Goal: Use online tool/utility: Utilize a website feature to perform a specific function

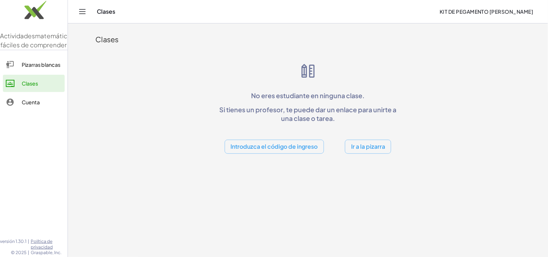
click at [39, 68] on font "Pizarras blancas" at bounding box center [41, 64] width 39 height 7
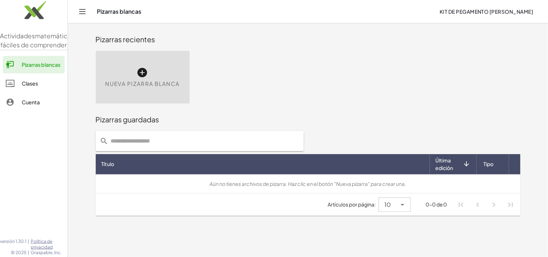
click at [142, 78] on icon at bounding box center [143, 73] width 12 height 12
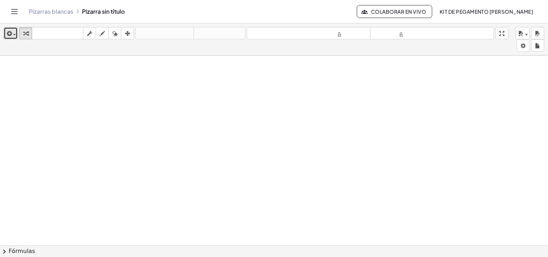
click at [14, 35] on div "button" at bounding box center [10, 33] width 10 height 9
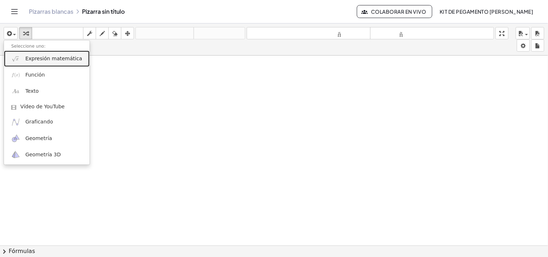
click at [47, 66] on link "Expresión matemática" at bounding box center [47, 59] width 86 height 16
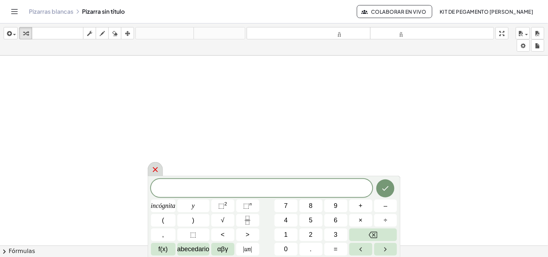
click at [152, 167] on icon at bounding box center [155, 169] width 9 height 9
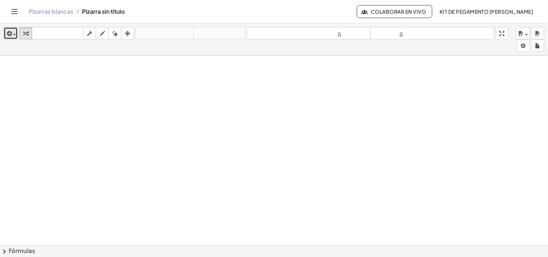
click at [9, 33] on icon "button" at bounding box center [8, 33] width 7 height 9
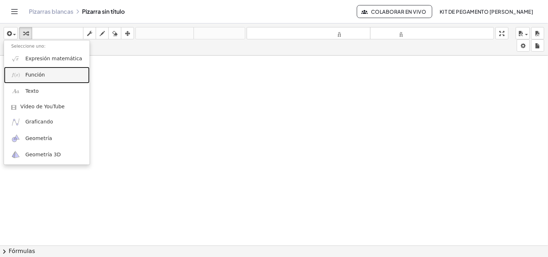
click at [43, 70] on link "Función" at bounding box center [47, 75] width 86 height 16
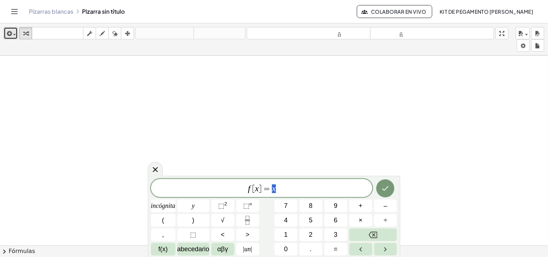
click at [13, 33] on span "button" at bounding box center [12, 34] width 1 height 5
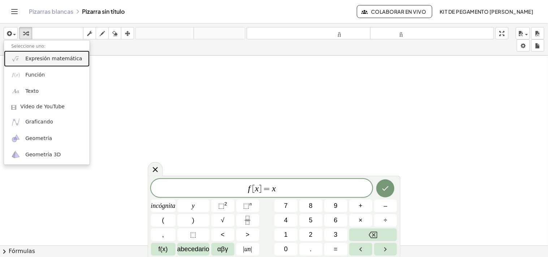
click at [39, 56] on font "Expresión matemática" at bounding box center [53, 59] width 57 height 6
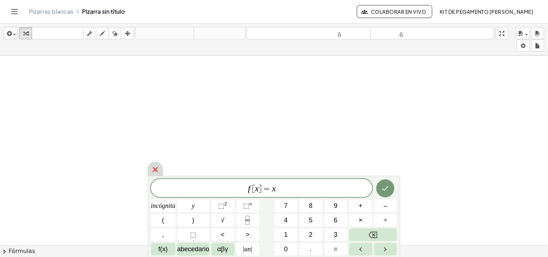
click at [150, 165] on div at bounding box center [155, 169] width 15 height 14
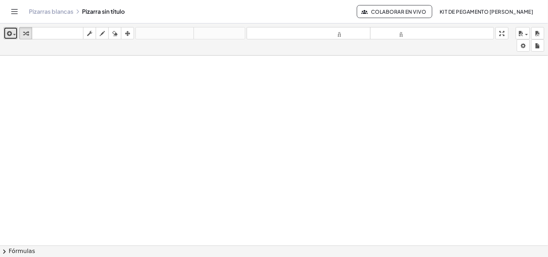
click at [9, 37] on icon "button" at bounding box center [8, 33] width 7 height 9
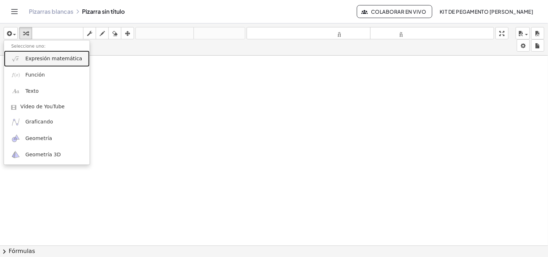
click at [46, 59] on font "Expresión matemática" at bounding box center [53, 59] width 57 height 6
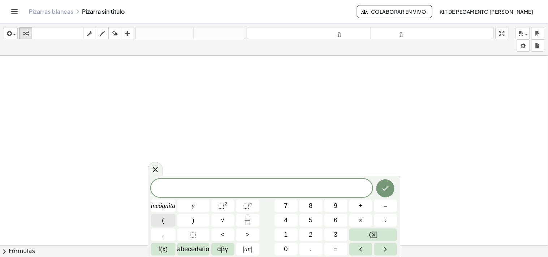
click at [165, 215] on button "(" at bounding box center [163, 220] width 25 height 13
click at [158, 208] on font "incógnita" at bounding box center [163, 205] width 25 height 7
click at [386, 207] on font "–" at bounding box center [386, 205] width 4 height 7
click at [311, 234] on font "2" at bounding box center [311, 234] width 4 height 7
click at [197, 221] on button ")" at bounding box center [193, 220] width 32 height 13
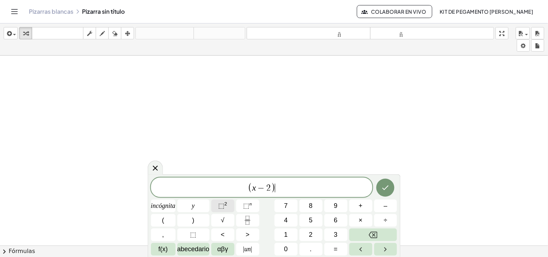
click at [223, 202] on span "⬚ 2" at bounding box center [222, 206] width 9 height 10
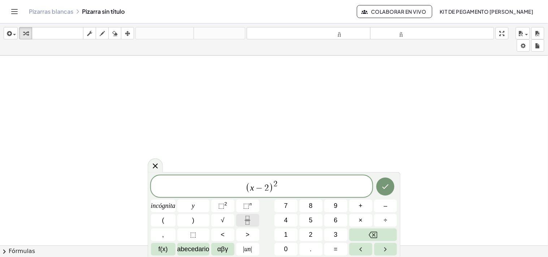
click at [247, 223] on icon "Fracción" at bounding box center [247, 220] width 9 height 9
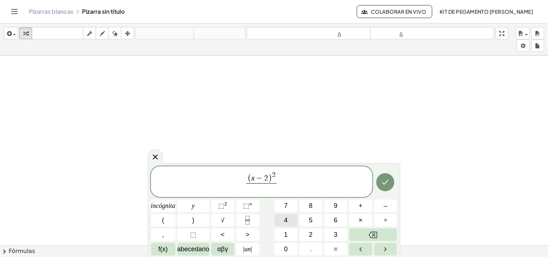
click at [283, 219] on button "4" at bounding box center [286, 220] width 23 height 13
click at [312, 248] on font "." at bounding box center [311, 249] width 2 height 7
click at [335, 209] on font "9" at bounding box center [336, 205] width 4 height 7
click at [224, 210] on span "⬚ 2" at bounding box center [222, 206] width 9 height 10
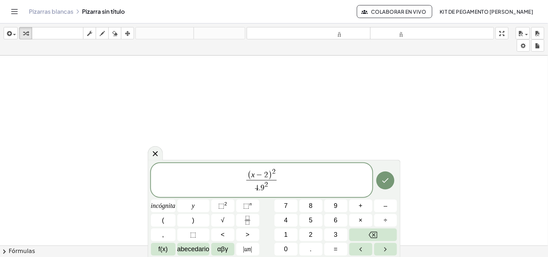
click at [288, 185] on span "( x − 2 ) 2 4 . 9 2 ​ ​" at bounding box center [261, 181] width 221 height 26
click at [363, 207] on button "+" at bounding box center [360, 206] width 23 height 13
click at [174, 217] on button "(" at bounding box center [163, 220] width 25 height 13
click at [184, 207] on button "y" at bounding box center [193, 206] width 32 height 13
click at [385, 207] on font "–" at bounding box center [386, 205] width 4 height 7
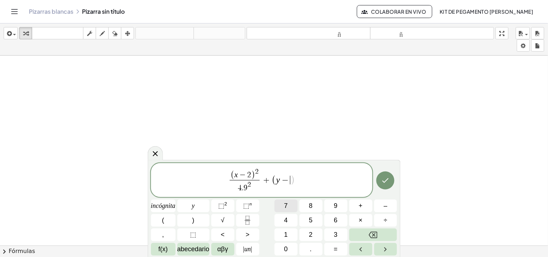
click at [287, 208] on font "7" at bounding box center [286, 205] width 4 height 7
click at [195, 220] on button ")" at bounding box center [193, 220] width 32 height 13
click at [216, 205] on button "⬚ 2" at bounding box center [222, 206] width 23 height 13
click at [252, 218] on icon "Fracción" at bounding box center [247, 220] width 9 height 9
click at [334, 237] on button "3" at bounding box center [335, 235] width 23 height 13
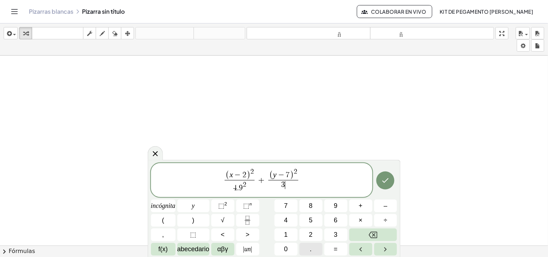
click at [305, 248] on button "." at bounding box center [311, 249] width 23 height 13
click at [335, 207] on font "9" at bounding box center [336, 205] width 4 height 7
click at [222, 208] on font "⬚" at bounding box center [221, 205] width 6 height 7
click at [311, 178] on span "( x − 2 ) 2 4 . 9 2 ​ + ( y − 7 ) 2 3 . 9 2 ​ ​" at bounding box center [261, 181] width 221 height 26
click at [334, 248] on button "=" at bounding box center [335, 249] width 23 height 13
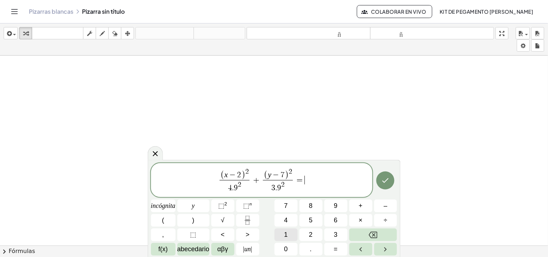
click at [285, 230] on span "1" at bounding box center [286, 235] width 4 height 10
click at [387, 177] on icon "Hecho" at bounding box center [385, 180] width 9 height 9
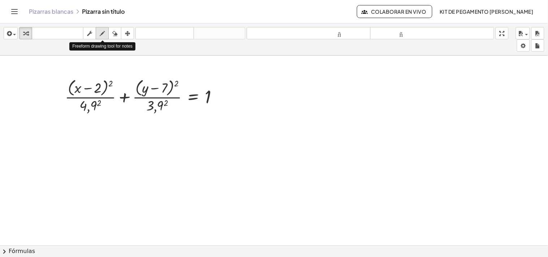
click at [104, 34] on icon "button" at bounding box center [102, 33] width 5 height 9
click at [307, 100] on div at bounding box center [274, 251] width 548 height 390
drag, startPoint x: 367, startPoint y: 82, endPoint x: 337, endPoint y: 182, distance: 104.7
click at [337, 185] on div at bounding box center [274, 251] width 548 height 390
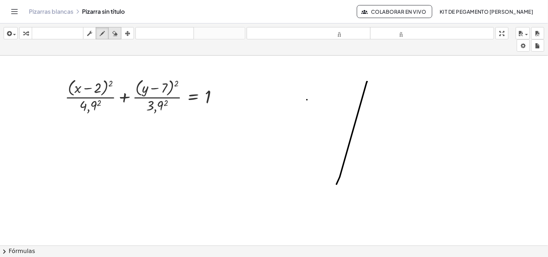
click at [116, 32] on icon "button" at bounding box center [114, 33] width 5 height 9
drag, startPoint x: 367, startPoint y: 190, endPoint x: 345, endPoint y: 114, distance: 79.2
click at [345, 114] on div at bounding box center [274, 251] width 548 height 390
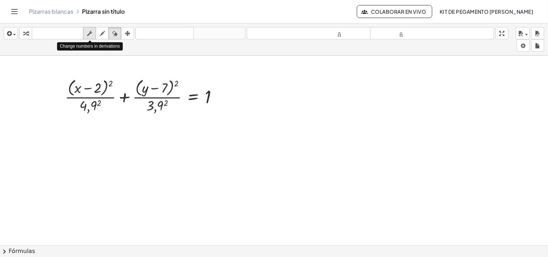
click at [95, 36] on button "fregar" at bounding box center [89, 33] width 13 height 12
click at [102, 33] on icon "button" at bounding box center [102, 33] width 5 height 9
click at [89, 34] on icon "button" at bounding box center [89, 33] width 5 height 9
click at [23, 34] on icon "button" at bounding box center [25, 33] width 5 height 9
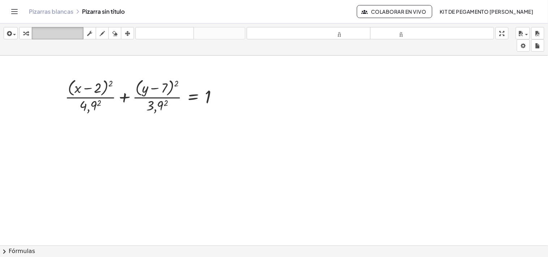
click at [62, 29] on div "teclado" at bounding box center [58, 33] width 48 height 9
click at [305, 99] on div at bounding box center [274, 251] width 548 height 390
drag, startPoint x: 305, startPoint y: 106, endPoint x: 299, endPoint y: 138, distance: 32.3
click at [299, 138] on div at bounding box center [274, 251] width 548 height 390
drag, startPoint x: 250, startPoint y: 74, endPoint x: 154, endPoint y: 116, distance: 104.2
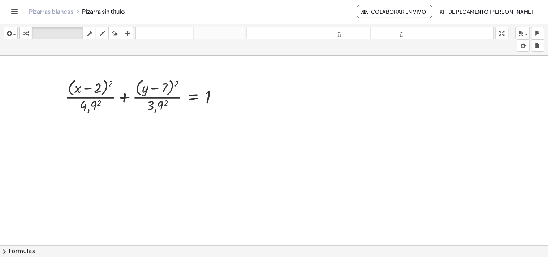
click at [154, 116] on div "+ · ( + x − 2 ) 2 · 4,9 2 + · ( + y − 7 ) 2 · 3,9 2 = 1" at bounding box center [274, 251] width 548 height 390
click at [154, 116] on div "+ · ( + x − 2 ) 2 · 4,9 2 + · ( + y − 7 ) 2 · 3,9 2 = 1" at bounding box center [141, 96] width 175 height 42
drag, startPoint x: 206, startPoint y: 90, endPoint x: 185, endPoint y: 102, distance: 23.8
click at [283, 139] on div at bounding box center [274, 251] width 548 height 390
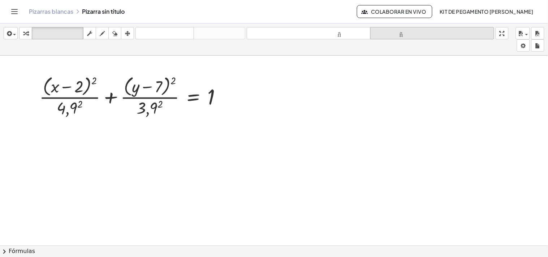
click at [430, 37] on icon "tamaño_del_formato" at bounding box center [432, 33] width 120 height 9
click at [422, 31] on font "tamaño_del_formato" at bounding box center [432, 33] width 120 height 7
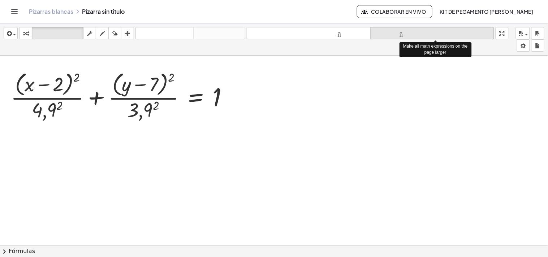
click at [421, 31] on font "tamaño_del_formato" at bounding box center [432, 33] width 120 height 7
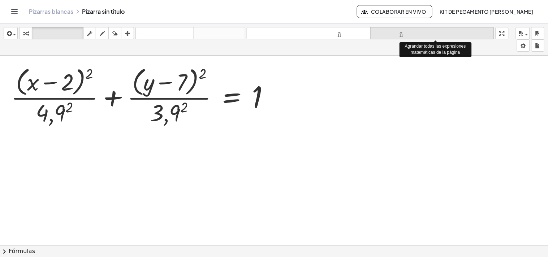
click at [421, 31] on font "tamaño_del_formato" at bounding box center [432, 33] width 120 height 7
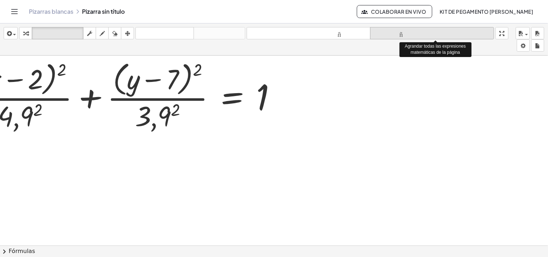
click at [421, 31] on font "tamaño_del_formato" at bounding box center [432, 33] width 120 height 7
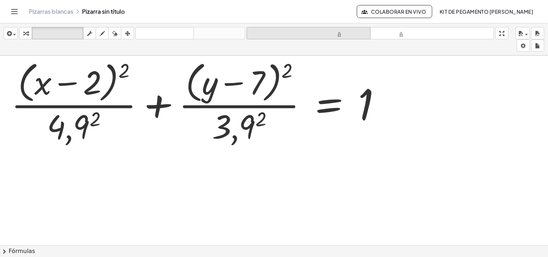
click at [342, 35] on font "tamaño_del_formato" at bounding box center [309, 33] width 120 height 7
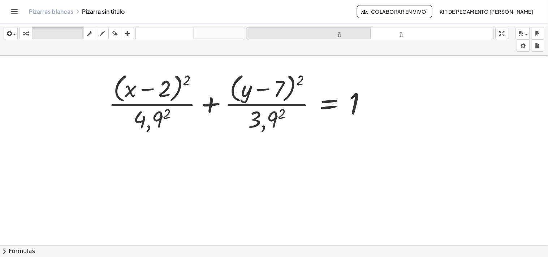
click at [342, 35] on font "tamaño_del_formato" at bounding box center [309, 33] width 120 height 7
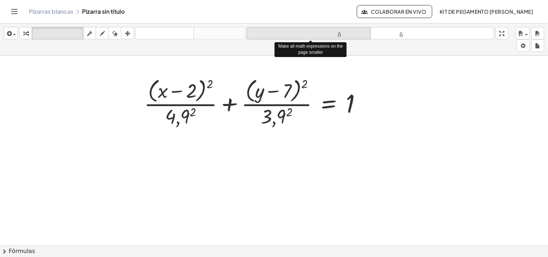
click at [342, 35] on font "tamaño_del_formato" at bounding box center [309, 33] width 120 height 7
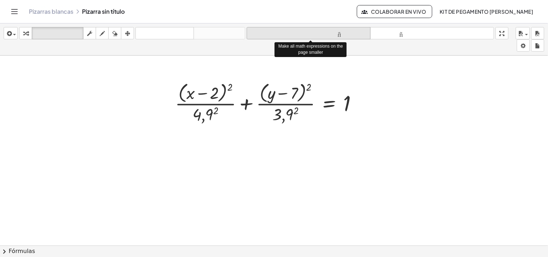
click at [342, 35] on font "tamaño_del_formato" at bounding box center [309, 33] width 120 height 7
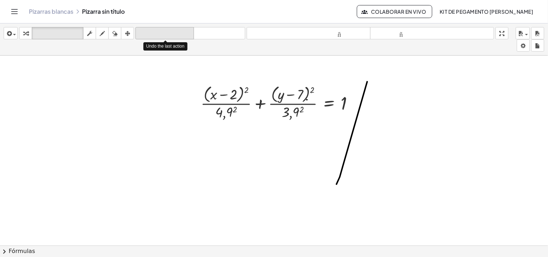
click at [171, 35] on font "deshacer" at bounding box center [164, 33] width 55 height 7
drag, startPoint x: 392, startPoint y: 63, endPoint x: 359, endPoint y: 111, distance: 58.2
click at [359, 113] on div "+ · ( + x − 2 ) 2 · 4,9 2 + · ( + y − 7 ) 2 · 3,9 2 = 1" at bounding box center [274, 251] width 548 height 390
drag, startPoint x: 365, startPoint y: 87, endPoint x: 356, endPoint y: 120, distance: 34.0
click at [356, 120] on div "+ · ( + x − 2 ) 2 · 4,9 2 + · ( + y − 7 ) 2 · 3,9 2 = 1" at bounding box center [277, 102] width 175 height 42
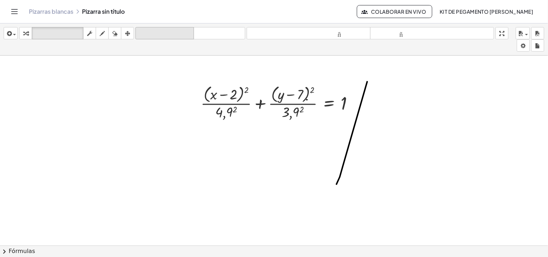
click at [181, 35] on font "deshacer" at bounding box center [164, 33] width 55 height 7
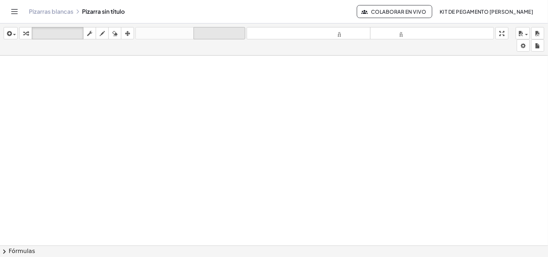
click at [222, 34] on font "rehacer" at bounding box center [219, 33] width 48 height 7
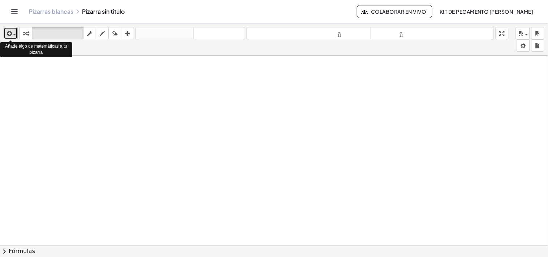
click at [9, 38] on button "insertar" at bounding box center [11, 33] width 14 height 12
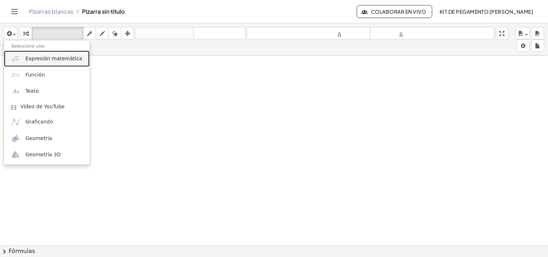
click at [59, 59] on font "Expresión matemática" at bounding box center [53, 59] width 57 height 6
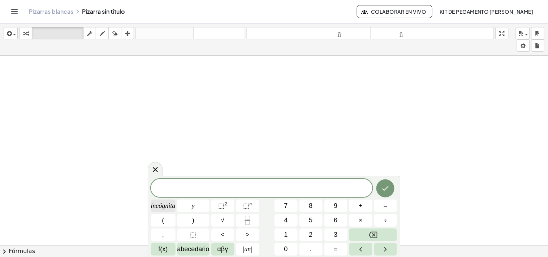
click at [155, 211] on button "incógnita" at bounding box center [163, 206] width 25 height 13
click at [381, 210] on button "–" at bounding box center [385, 206] width 23 height 13
click at [312, 231] on span "2" at bounding box center [311, 235] width 4 height 10
click at [241, 185] on span "x − 2 ​" at bounding box center [261, 189] width 221 height 10
click at [168, 220] on button "(" at bounding box center [163, 220] width 25 height 13
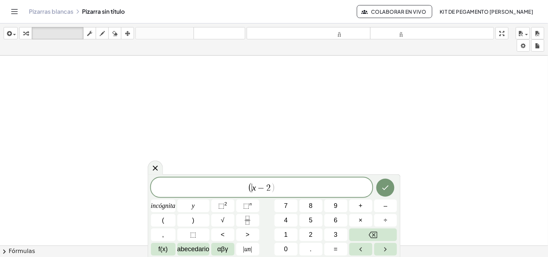
click at [276, 186] on span "( ​ x − 2 )" at bounding box center [261, 188] width 221 height 12
click at [198, 223] on button ")" at bounding box center [193, 220] width 32 height 13
click at [219, 208] on font "⬚" at bounding box center [221, 205] width 6 height 7
click at [250, 219] on icon "Fracción" at bounding box center [247, 220] width 9 height 9
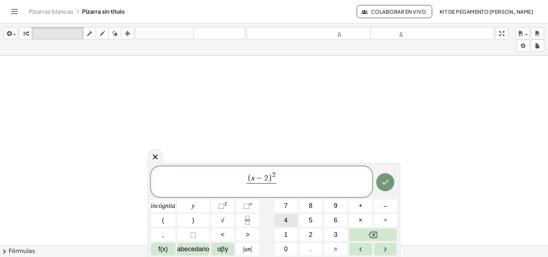
click at [290, 220] on button "4" at bounding box center [286, 220] width 23 height 13
click at [306, 250] on button "." at bounding box center [311, 249] width 23 height 13
click at [337, 206] on font "9" at bounding box center [336, 205] width 4 height 7
click at [225, 205] on font "2" at bounding box center [225, 203] width 3 height 5
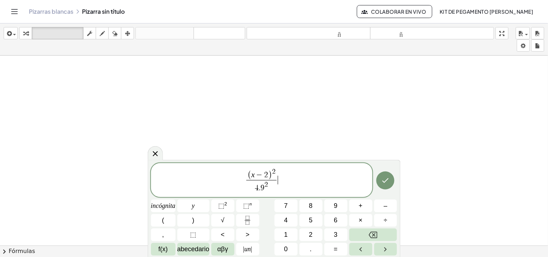
click at [305, 176] on span "( x − 2 ) 2 4 . 9 2 ​ ​" at bounding box center [261, 181] width 221 height 26
click at [356, 210] on button "+" at bounding box center [360, 206] width 23 height 13
click at [171, 219] on button "(" at bounding box center [163, 220] width 25 height 13
click at [198, 207] on button "y" at bounding box center [193, 206] width 32 height 13
click at [384, 207] on font "–" at bounding box center [386, 205] width 4 height 7
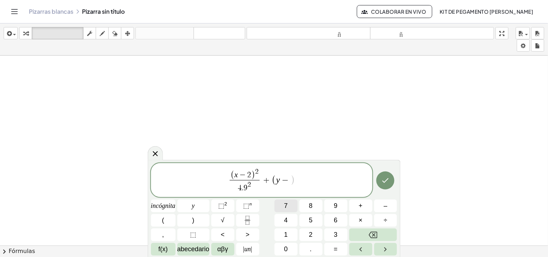
click at [284, 205] on button "7" at bounding box center [286, 206] width 23 height 13
click at [199, 223] on button ")" at bounding box center [193, 220] width 32 height 13
click at [227, 207] on font "2" at bounding box center [225, 203] width 3 height 5
click at [249, 223] on icon "Fracción" at bounding box center [247, 220] width 9 height 9
click at [332, 234] on button "3" at bounding box center [335, 235] width 23 height 13
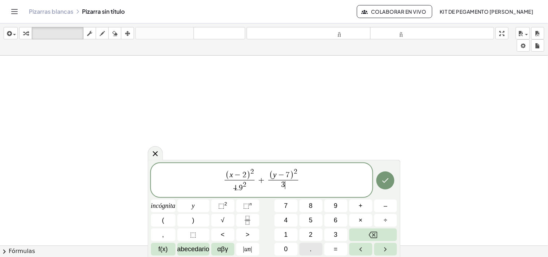
click at [312, 247] on button "." at bounding box center [311, 249] width 23 height 13
click at [333, 208] on button "9" at bounding box center [335, 206] width 23 height 13
click at [228, 206] on button "⬚ 2" at bounding box center [222, 206] width 23 height 13
click at [376, 233] on icon "Retroceso" at bounding box center [373, 235] width 9 height 9
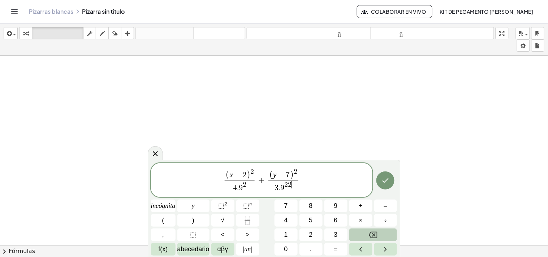
click at [376, 233] on icon "Retroceso" at bounding box center [373, 235] width 9 height 9
click at [315, 180] on span "( x − 2 ) 2 4 . 9 2 ​ + ( y − 7 ) 2 3 . 9 2 ​ ​" at bounding box center [261, 181] width 221 height 26
click at [335, 246] on font "=" at bounding box center [336, 249] width 4 height 7
click at [285, 232] on font "1" at bounding box center [286, 234] width 4 height 7
click at [390, 179] on button "Hecho" at bounding box center [385, 181] width 18 height 18
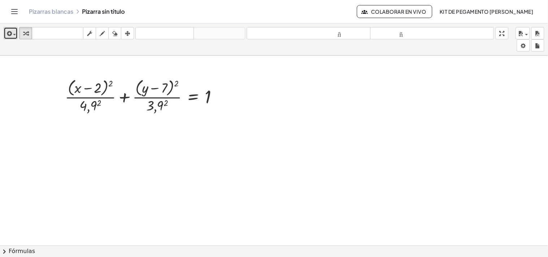
click at [14, 31] on div "button" at bounding box center [10, 33] width 10 height 9
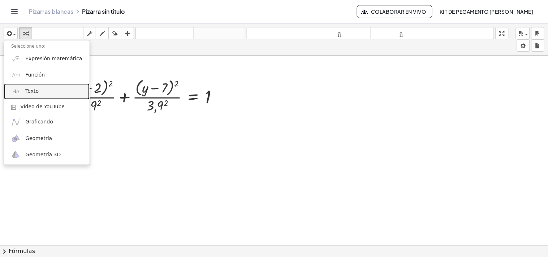
click at [31, 92] on font "Texto" at bounding box center [31, 91] width 13 height 6
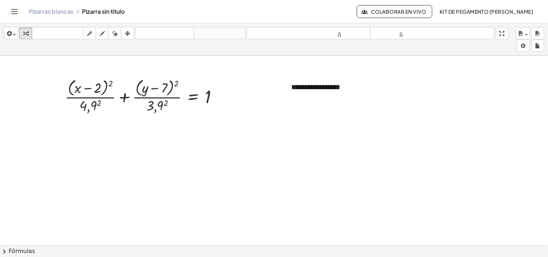
click at [450, 217] on div at bounding box center [274, 251] width 548 height 390
drag, startPoint x: 360, startPoint y: 91, endPoint x: 368, endPoint y: 121, distance: 30.7
click at [368, 121] on div "**********" at bounding box center [274, 251] width 548 height 390
click at [123, 32] on div "button" at bounding box center [127, 33] width 9 height 9
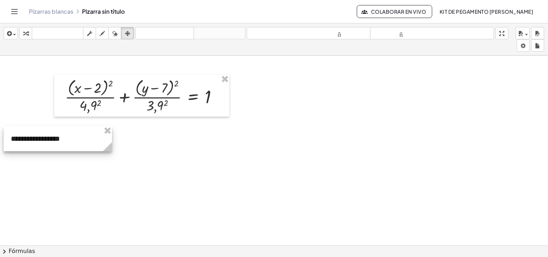
drag, startPoint x: 359, startPoint y: 107, endPoint x: 73, endPoint y: 165, distance: 291.5
click at [73, 151] on div at bounding box center [58, 138] width 108 height 25
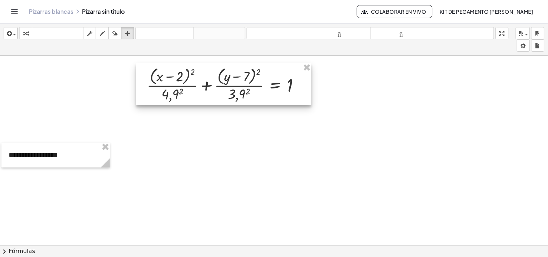
drag, startPoint x: 215, startPoint y: 104, endPoint x: 297, endPoint y: 92, distance: 82.8
click at [297, 92] on div at bounding box center [223, 84] width 175 height 42
click at [255, 139] on div at bounding box center [274, 251] width 548 height 390
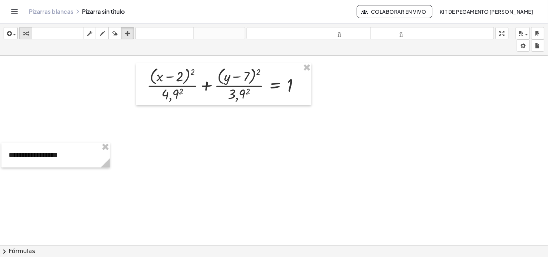
click at [20, 34] on button "transformar" at bounding box center [25, 33] width 13 height 12
click at [171, 97] on div at bounding box center [226, 84] width 166 height 38
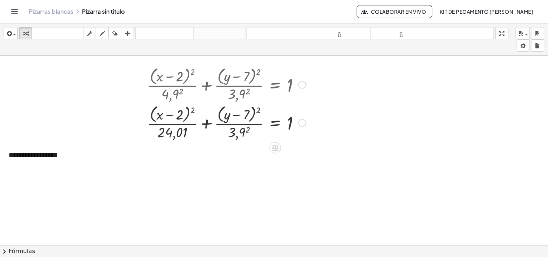
click at [228, 129] on div at bounding box center [226, 122] width 166 height 38
click at [122, 37] on button "arreglar" at bounding box center [127, 33] width 13 height 12
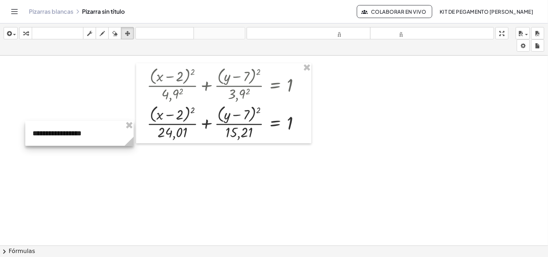
drag, startPoint x: 82, startPoint y: 155, endPoint x: 80, endPoint y: 135, distance: 20.0
click at [80, 135] on div at bounding box center [79, 133] width 108 height 25
drag, startPoint x: 98, startPoint y: 33, endPoint x: 103, endPoint y: 44, distance: 12.5
click at [98, 33] on div "button" at bounding box center [102, 33] width 9 height 9
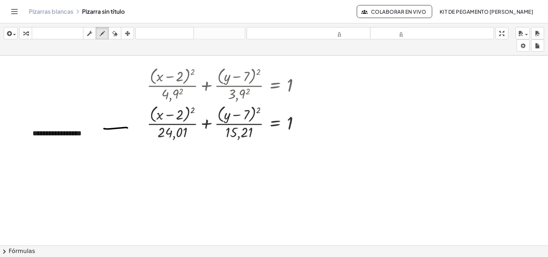
drag, startPoint x: 109, startPoint y: 129, endPoint x: 128, endPoint y: 128, distance: 18.8
click at [128, 128] on div at bounding box center [274, 251] width 548 height 390
drag, startPoint x: 149, startPoint y: 132, endPoint x: 122, endPoint y: 139, distance: 28.0
click at [155, 137] on div at bounding box center [274, 251] width 548 height 390
drag, startPoint x: 140, startPoint y: 132, endPoint x: 106, endPoint y: 135, distance: 34.2
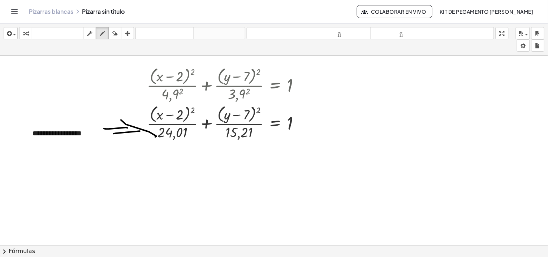
click at [106, 135] on div at bounding box center [274, 251] width 548 height 390
click at [165, 28] on button "deshacer deshacer" at bounding box center [164, 33] width 59 height 12
drag, startPoint x: 120, startPoint y: 121, endPoint x: 120, endPoint y: 138, distance: 16.3
click at [120, 138] on div at bounding box center [274, 251] width 548 height 390
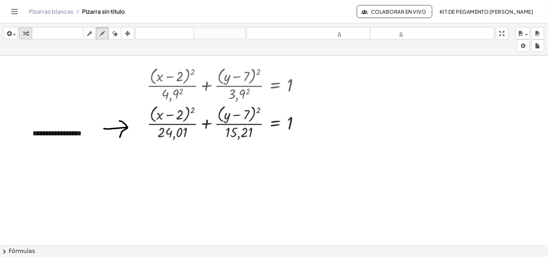
click at [23, 33] on icon "button" at bounding box center [25, 33] width 5 height 9
drag, startPoint x: 175, startPoint y: 134, endPoint x: 181, endPoint y: 145, distance: 12.8
click at [526, 47] on body "**********" at bounding box center [274, 128] width 548 height 257
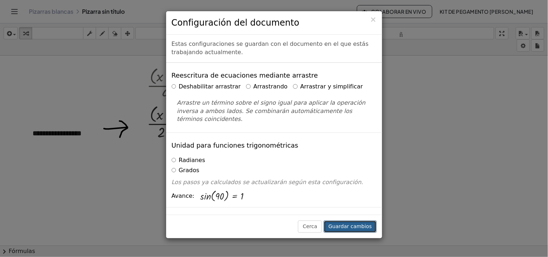
click at [349, 229] on font "Guardar cambios" at bounding box center [349, 227] width 43 height 6
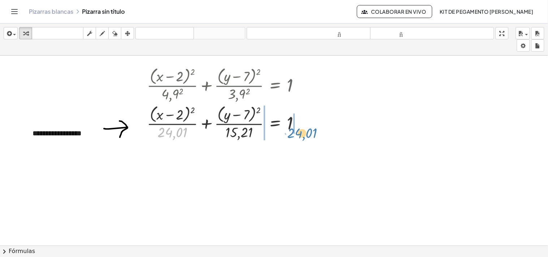
drag, startPoint x: 171, startPoint y: 135, endPoint x: 302, endPoint y: 135, distance: 130.4
click at [302, 135] on div at bounding box center [226, 122] width 166 height 38
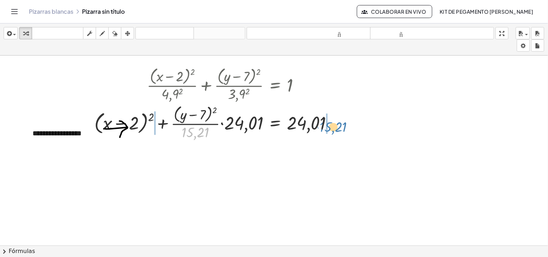
drag, startPoint x: 210, startPoint y: 130, endPoint x: 332, endPoint y: 128, distance: 121.4
click at [332, 128] on div at bounding box center [217, 122] width 252 height 38
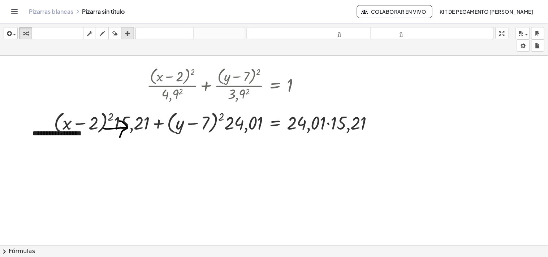
click at [124, 37] on div "button" at bounding box center [127, 33] width 9 height 9
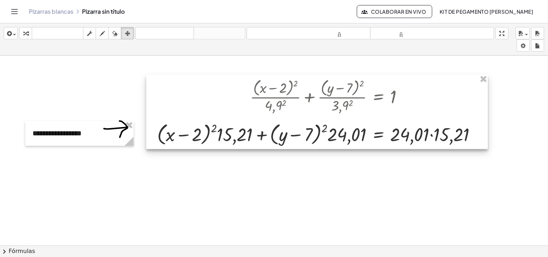
drag, startPoint x: 285, startPoint y: 115, endPoint x: 353, endPoint y: 129, distance: 69.8
click at [353, 129] on div at bounding box center [317, 112] width 342 height 74
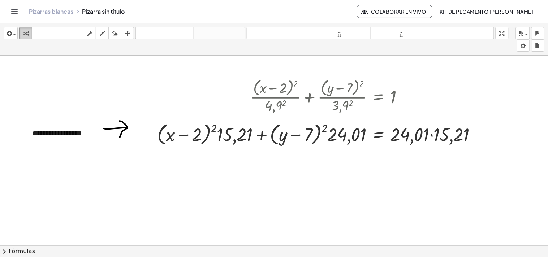
click at [28, 32] on div "button" at bounding box center [25, 33] width 9 height 9
click at [349, 36] on font "tamaño_del_formato" at bounding box center [309, 33] width 120 height 7
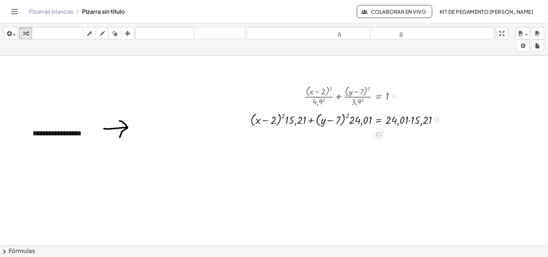
click at [413, 121] on div at bounding box center [347, 119] width 201 height 17
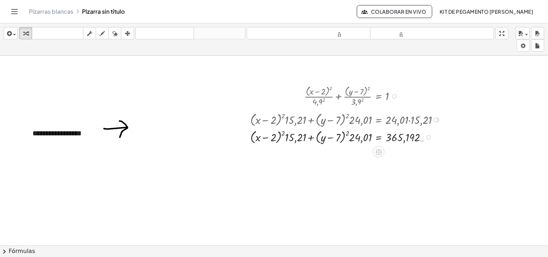
click at [284, 134] on div at bounding box center [347, 136] width 201 height 17
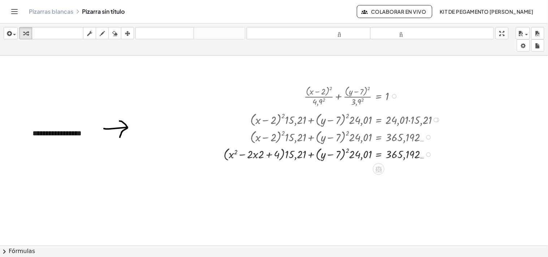
click at [348, 151] on div at bounding box center [334, 153] width 228 height 17
drag, startPoint x: 229, startPoint y: 156, endPoint x: 222, endPoint y: 159, distance: 7.7
click at [222, 159] on div at bounding box center [318, 153] width 259 height 17
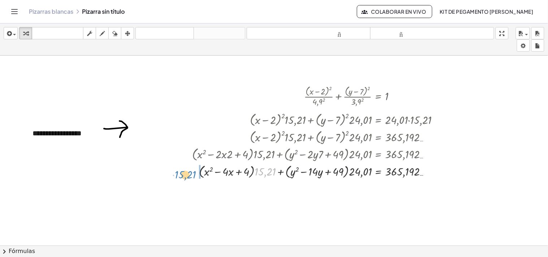
drag, startPoint x: 269, startPoint y: 172, endPoint x: 189, endPoint y: 175, distance: 79.9
click at [189, 175] on div "+ · ( + x − 2 ) 2 · 4,9 2 + · ( + y − 7 ) 2 · 3,9 2 = 1 + · ( + x − 2 ) 2 · 24,…" at bounding box center [311, 132] width 261 height 100
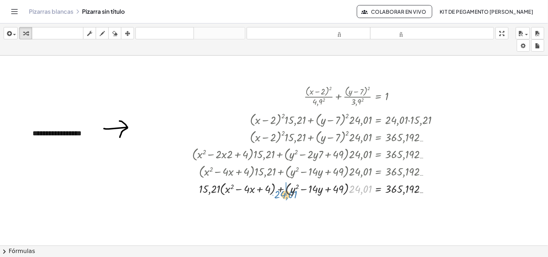
drag, startPoint x: 365, startPoint y: 192, endPoint x: 290, endPoint y: 198, distance: 75.0
click at [290, 198] on div "+ · ( + x − 2 ) 2 · 4,9 2 + · ( + y − 7 ) 2 · 3,9 2 = 1 + · ( + x − 2 ) 2 · 24,…" at bounding box center [311, 140] width 261 height 117
click at [213, 190] on div at bounding box center [318, 188] width 259 height 17
drag, startPoint x: 214, startPoint y: 192, endPoint x: 230, endPoint y: 192, distance: 16.3
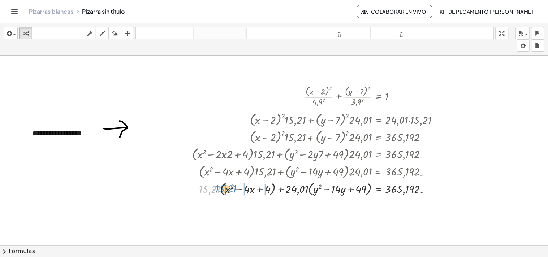
click at [230, 192] on div at bounding box center [318, 188] width 259 height 17
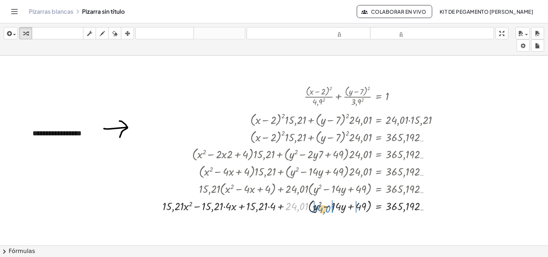
drag, startPoint x: 297, startPoint y: 208, endPoint x: 323, endPoint y: 211, distance: 26.5
click at [323, 211] on div at bounding box center [303, 205] width 289 height 17
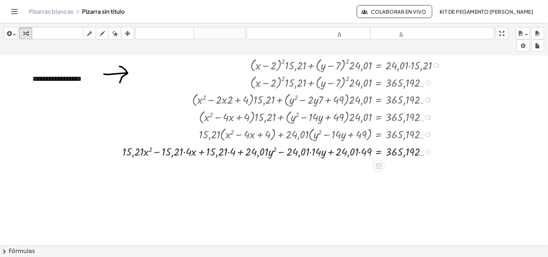
scroll to position [40, 0]
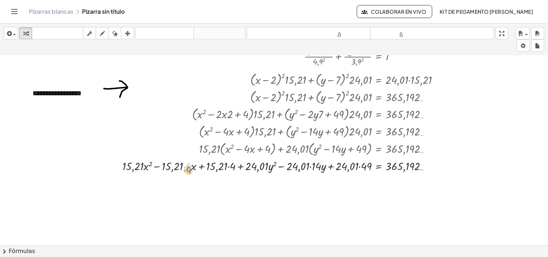
drag, startPoint x: 184, startPoint y: 170, endPoint x: 185, endPoint y: 173, distance: 3.6
click at [185, 173] on div at bounding box center [284, 166] width 330 height 16
drag, startPoint x: 169, startPoint y: 167, endPoint x: 169, endPoint y: 174, distance: 6.5
click at [169, 174] on div at bounding box center [284, 166] width 330 height 16
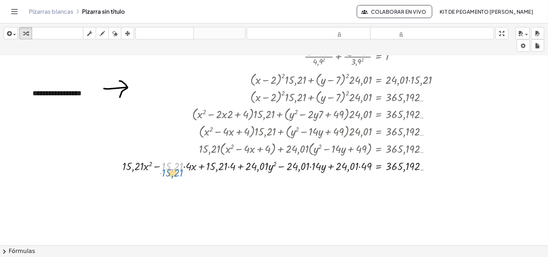
click at [169, 174] on div at bounding box center [284, 166] width 330 height 16
click at [169, 171] on div at bounding box center [284, 166] width 330 height 16
click at [185, 168] on div at bounding box center [284, 166] width 330 height 16
click at [211, 170] on div at bounding box center [284, 166] width 330 height 16
click at [202, 167] on div at bounding box center [284, 166] width 330 height 16
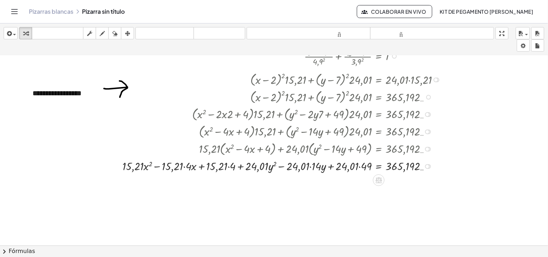
click at [202, 167] on div at bounding box center [284, 166] width 330 height 16
click at [240, 168] on div at bounding box center [284, 166] width 330 height 16
click at [278, 167] on div at bounding box center [284, 166] width 330 height 16
click at [331, 168] on div at bounding box center [284, 166] width 330 height 16
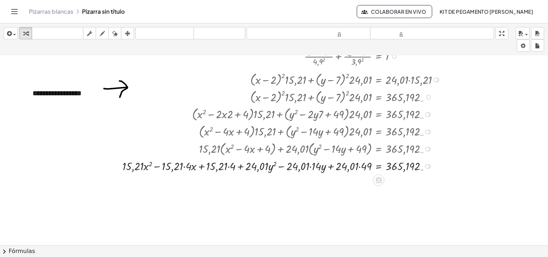
click at [362, 168] on div at bounding box center [284, 166] width 330 height 16
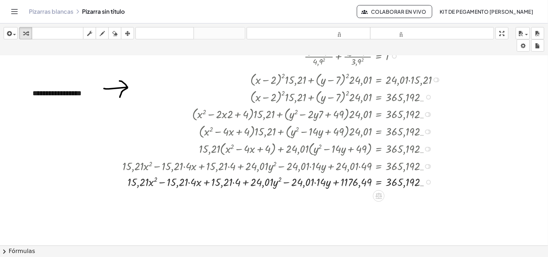
click at [236, 185] on div at bounding box center [284, 182] width 330 height 16
click at [169, 183] on div at bounding box center [284, 182] width 330 height 16
click at [151, 186] on div at bounding box center [284, 182] width 330 height 16
drag, startPoint x: 143, startPoint y: 183, endPoint x: 197, endPoint y: 189, distance: 53.7
click at [197, 189] on div at bounding box center [284, 182] width 330 height 16
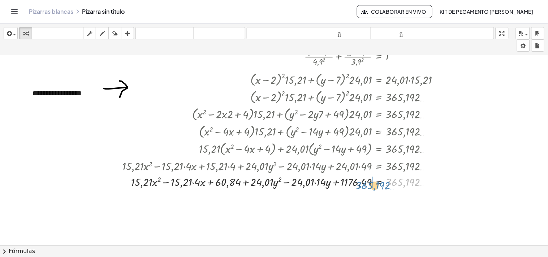
drag, startPoint x: 403, startPoint y: 182, endPoint x: 373, endPoint y: 186, distance: 30.5
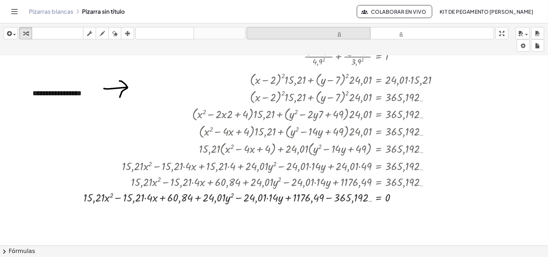
click at [309, 38] on button "tamaño_del_formato menor" at bounding box center [309, 33] width 124 height 12
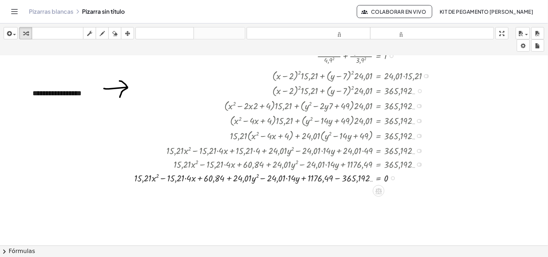
scroll to position [0, 0]
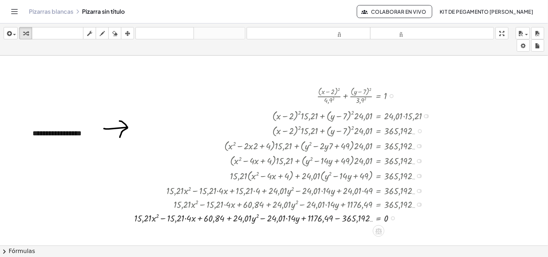
click at [330, 102] on div at bounding box center [285, 95] width 308 height 20
click at [360, 100] on div at bounding box center [285, 95] width 308 height 20
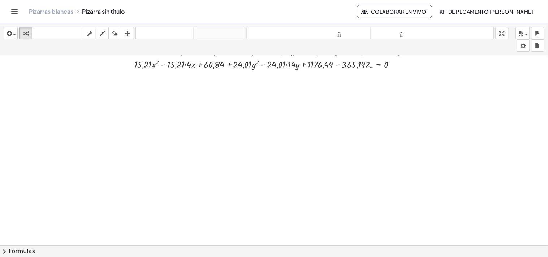
scroll to position [160, 0]
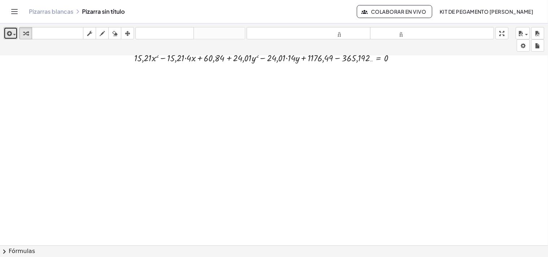
click at [13, 32] on span "button" at bounding box center [12, 34] width 1 height 5
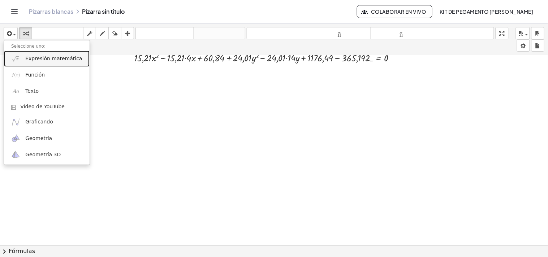
click at [55, 62] on span "Expresión matemática" at bounding box center [53, 58] width 57 height 7
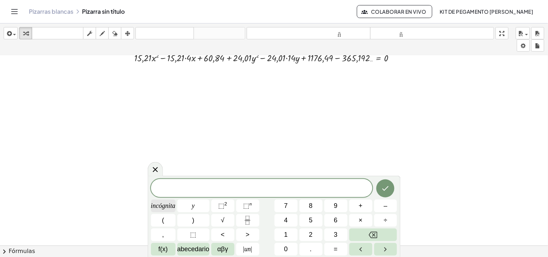
click at [165, 208] on font "incógnita" at bounding box center [163, 205] width 25 height 7
click at [366, 234] on button "Retroceso" at bounding box center [373, 235] width 48 height 13
click at [161, 221] on button "(" at bounding box center [163, 220] width 25 height 13
click at [164, 204] on font "incógnita" at bounding box center [163, 205] width 25 height 7
click at [386, 210] on font "–" at bounding box center [386, 205] width 4 height 7
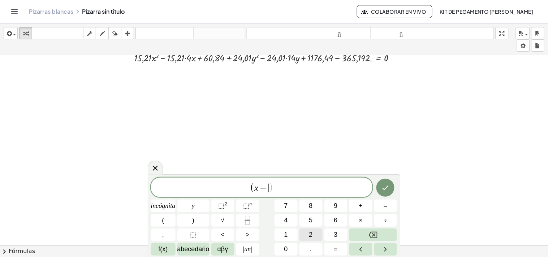
click at [315, 235] on button "2" at bounding box center [311, 235] width 23 height 13
click at [192, 219] on font ")" at bounding box center [193, 220] width 2 height 7
click at [219, 205] on font "⬚" at bounding box center [221, 205] width 6 height 7
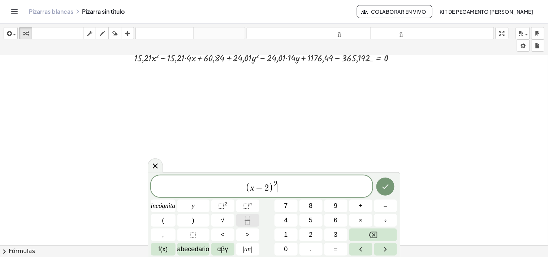
click at [251, 225] on button "Fracción" at bounding box center [247, 220] width 23 height 13
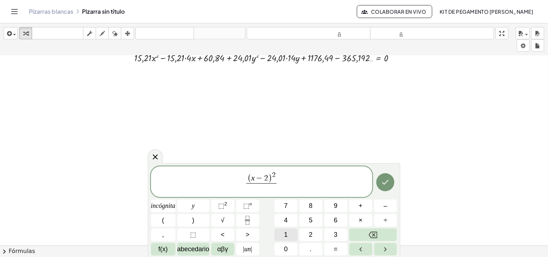
click at [283, 236] on button "1" at bounding box center [286, 235] width 23 height 13
click at [307, 248] on button "." at bounding box center [311, 249] width 23 height 13
click at [334, 220] on button "6" at bounding box center [335, 220] width 23 height 13
click at [224, 210] on font "⬚" at bounding box center [221, 205] width 6 height 7
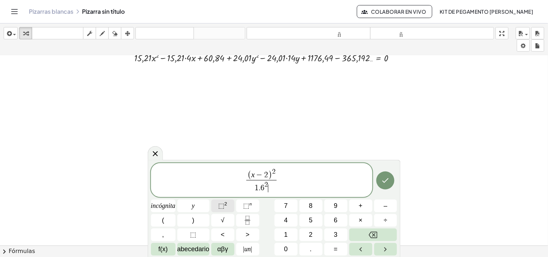
click at [224, 210] on font "⬚" at bounding box center [221, 205] width 6 height 7
click at [373, 233] on icon "Retroceso" at bounding box center [373, 235] width 9 height 9
click at [313, 178] on span "( x − 2 ) 2 1 . 6 2 ​ ​" at bounding box center [261, 181] width 221 height 26
click at [365, 211] on button "+" at bounding box center [360, 206] width 23 height 13
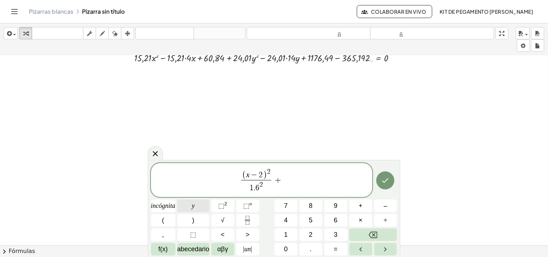
click at [188, 205] on button "y" at bounding box center [193, 206] width 32 height 13
click at [384, 210] on span "–" at bounding box center [386, 206] width 4 height 10
click at [377, 230] on button "Retroceso" at bounding box center [373, 235] width 48 height 13
click at [166, 216] on button "(" at bounding box center [163, 220] width 25 height 13
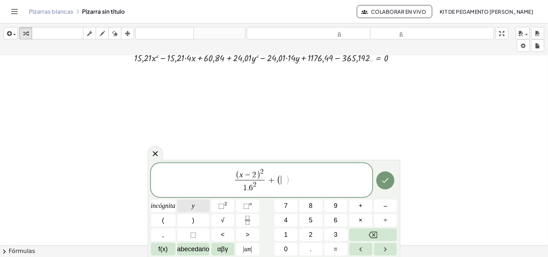
click at [198, 206] on button "y" at bounding box center [193, 206] width 32 height 13
click at [387, 206] on font "–" at bounding box center [386, 205] width 4 height 7
click at [287, 208] on font "7" at bounding box center [286, 205] width 4 height 7
click at [199, 219] on button ")" at bounding box center [193, 220] width 32 height 13
click at [220, 205] on font "⬚" at bounding box center [221, 205] width 6 height 7
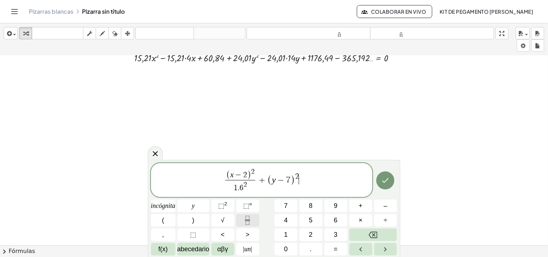
click at [244, 218] on icon "Fracción" at bounding box center [247, 220] width 9 height 9
click at [286, 234] on font "1" at bounding box center [286, 234] width 4 height 7
click at [312, 245] on button "." at bounding box center [311, 249] width 23 height 13
click at [331, 208] on button "9" at bounding box center [335, 206] width 23 height 13
click at [215, 206] on button "⬚ 2" at bounding box center [222, 206] width 23 height 13
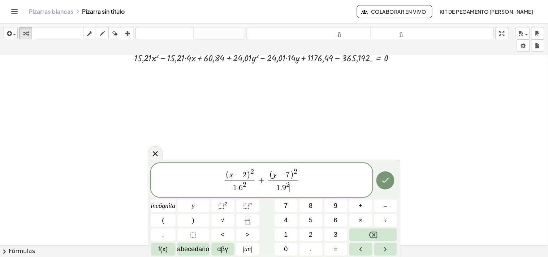
click at [313, 183] on span "( x − 2 ) 2 1 . 6 2 ​ + ( y − 7 ) 2 1 . 9 2 ​ ​" at bounding box center [261, 181] width 221 height 26
click at [336, 248] on font "=" at bounding box center [336, 249] width 4 height 7
click at [284, 233] on font "1" at bounding box center [286, 234] width 4 height 7
click at [383, 183] on icon "Hecho" at bounding box center [385, 180] width 9 height 9
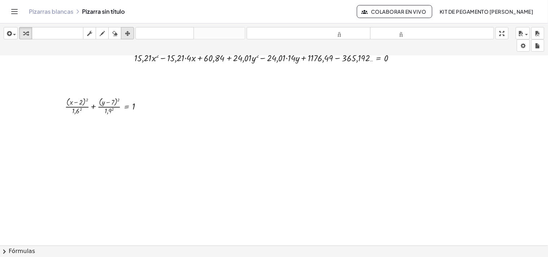
click at [126, 31] on icon "button" at bounding box center [127, 33] width 5 height 9
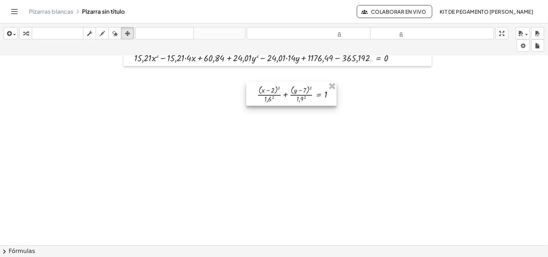
drag, startPoint x: 116, startPoint y: 105, endPoint x: 308, endPoint y: 93, distance: 192.6
click at [308, 93] on div at bounding box center [291, 94] width 90 height 24
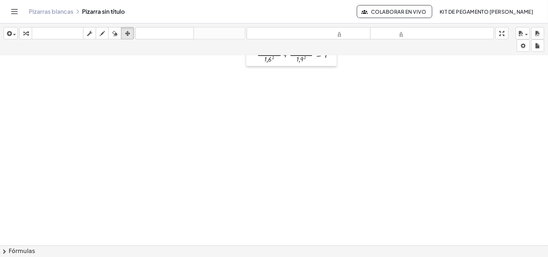
drag, startPoint x: 300, startPoint y: 68, endPoint x: 301, endPoint y: 81, distance: 13.7
click at [301, 81] on div at bounding box center [274, 140] width 548 height 570
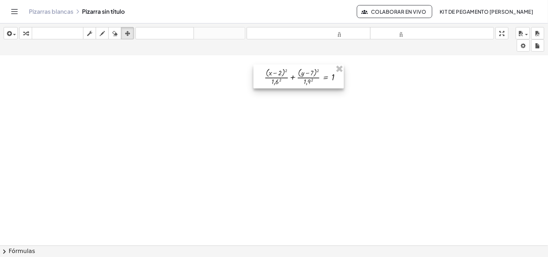
drag, startPoint x: 301, startPoint y: 61, endPoint x: 308, endPoint y: 83, distance: 23.5
click at [308, 83] on div at bounding box center [299, 77] width 90 height 24
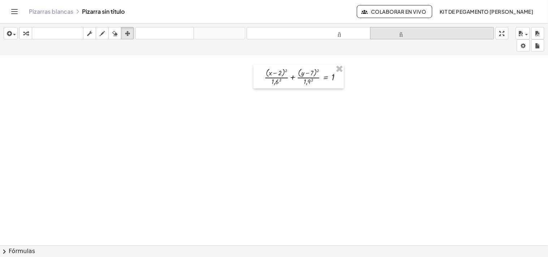
click at [392, 34] on font "tamaño_del_formato" at bounding box center [432, 33] width 120 height 7
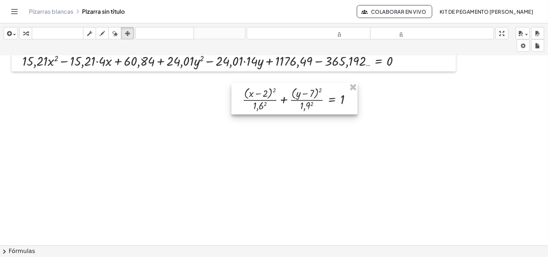
drag, startPoint x: 319, startPoint y: 100, endPoint x: 325, endPoint y: 127, distance: 27.9
click at [325, 115] on div at bounding box center [295, 98] width 126 height 31
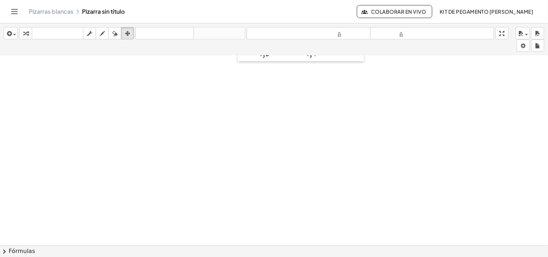
scroll to position [240, 0]
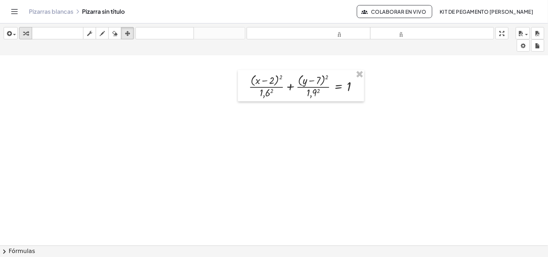
click at [29, 39] on button "transformar" at bounding box center [25, 33] width 13 height 12
click at [268, 95] on div at bounding box center [306, 86] width 122 height 28
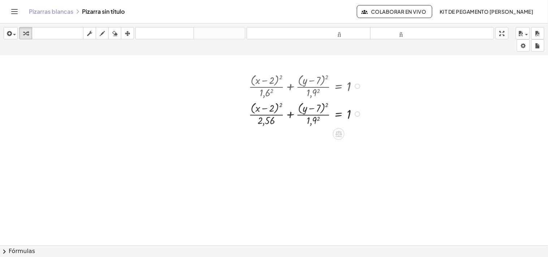
click at [314, 122] on div at bounding box center [306, 114] width 122 height 28
drag, startPoint x: 257, startPoint y: 119, endPoint x: 355, endPoint y: 117, distance: 97.9
click at [355, 117] on div at bounding box center [306, 114] width 122 height 28
click at [353, 117] on div at bounding box center [306, 114] width 122 height 28
drag, startPoint x: 273, startPoint y: 124, endPoint x: 362, endPoint y: 119, distance: 89.0
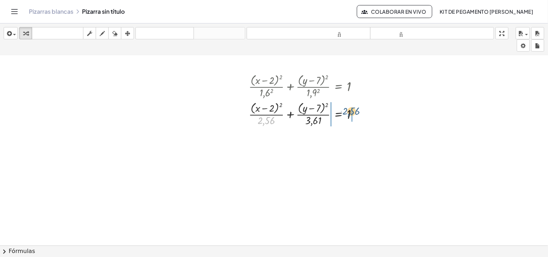
click at [362, 119] on div at bounding box center [306, 114] width 122 height 28
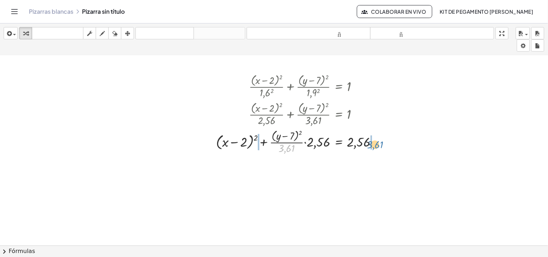
drag, startPoint x: 291, startPoint y: 151, endPoint x: 381, endPoint y: 146, distance: 90.4
click at [381, 146] on div at bounding box center [299, 142] width 175 height 28
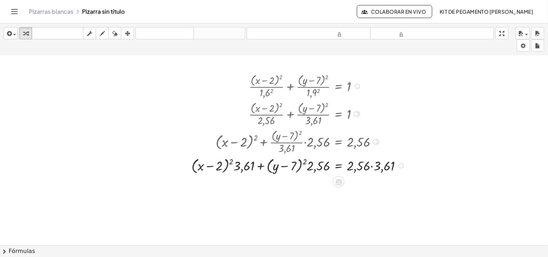
click at [232, 161] on div at bounding box center [300, 165] width 224 height 20
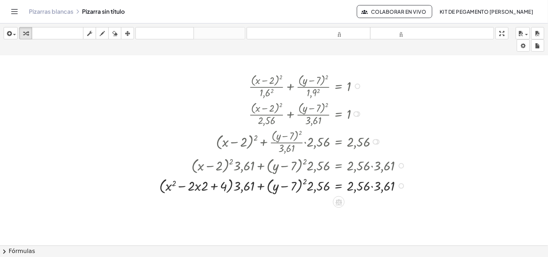
click at [305, 183] on div at bounding box center [284, 186] width 256 height 20
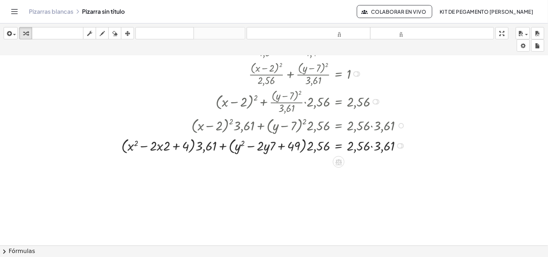
click at [373, 147] on div at bounding box center [265, 145] width 294 height 20
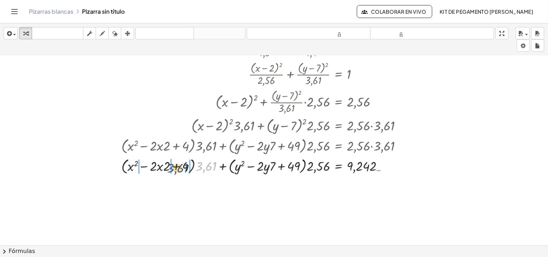
drag, startPoint x: 204, startPoint y: 167, endPoint x: 174, endPoint y: 168, distance: 30.4
click at [174, 168] on div at bounding box center [265, 166] width 294 height 20
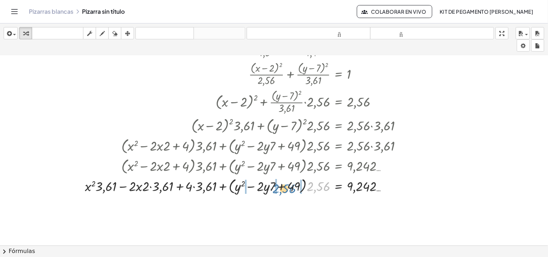
drag, startPoint x: 301, startPoint y: 191, endPoint x: 278, endPoint y: 186, distance: 22.9
click at [278, 186] on div at bounding box center [246, 186] width 330 height 20
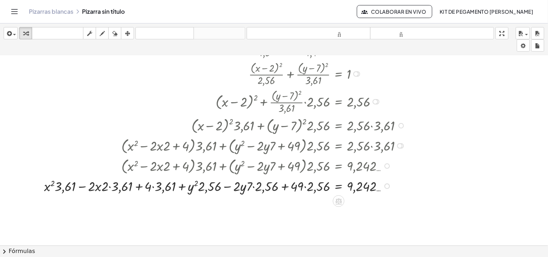
click at [305, 185] on div at bounding box center [225, 186] width 371 height 18
click at [305, 187] on div at bounding box center [225, 186] width 371 height 18
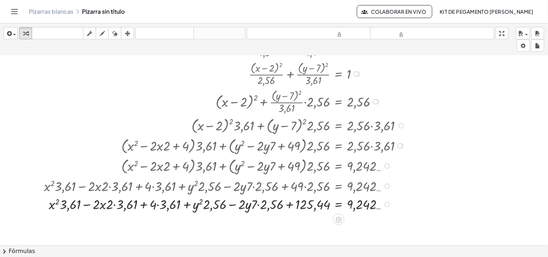
click at [159, 205] on div at bounding box center [225, 204] width 371 height 18
click at [118, 206] on div at bounding box center [225, 204] width 371 height 18
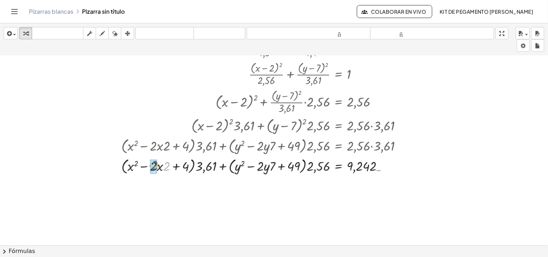
drag, startPoint x: 167, startPoint y: 169, endPoint x: 154, endPoint y: 168, distance: 12.7
drag, startPoint x: 272, startPoint y: 170, endPoint x: 262, endPoint y: 174, distance: 11.7
click at [262, 174] on div at bounding box center [265, 166] width 294 height 20
drag, startPoint x: 207, startPoint y: 168, endPoint x: 170, endPoint y: 173, distance: 36.9
click at [170, 173] on div at bounding box center [265, 166] width 294 height 20
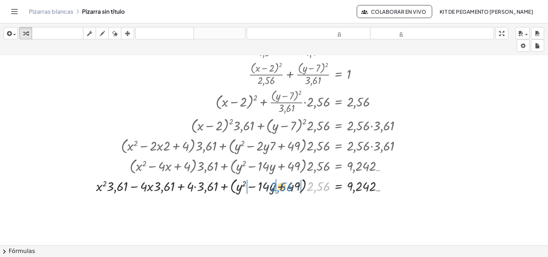
drag, startPoint x: 302, startPoint y: 189, endPoint x: 280, endPoint y: 189, distance: 22.0
click at [280, 189] on div at bounding box center [251, 186] width 319 height 20
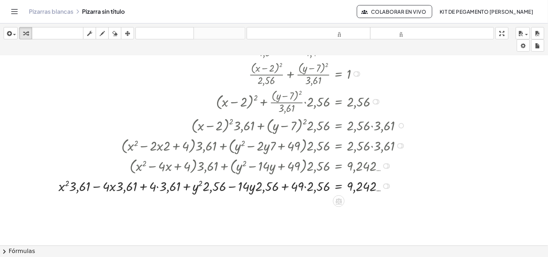
click at [305, 188] on div at bounding box center [233, 186] width 357 height 18
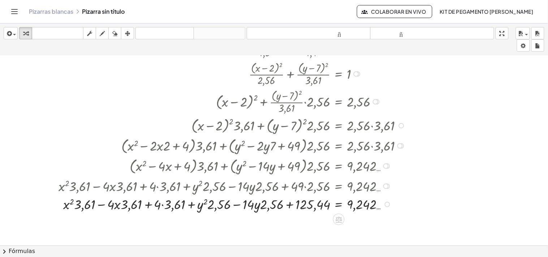
click at [160, 205] on div at bounding box center [233, 204] width 357 height 18
click at [165, 205] on div at bounding box center [233, 204] width 357 height 18
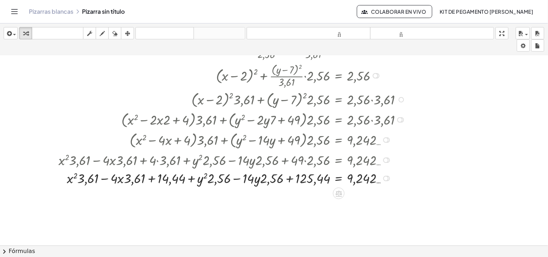
scroll to position [320, 0]
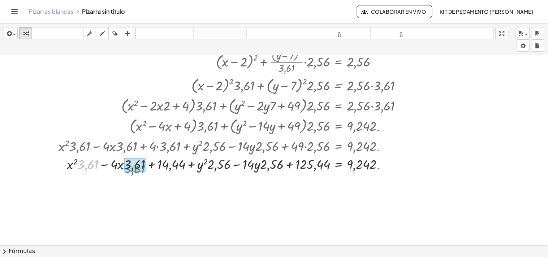
drag, startPoint x: 89, startPoint y: 166, endPoint x: 135, endPoint y: 171, distance: 46.8
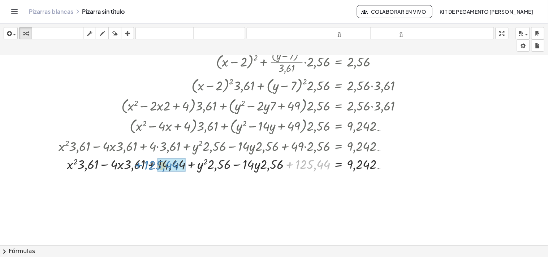
drag, startPoint x: 305, startPoint y: 166, endPoint x: 153, endPoint y: 167, distance: 151.4
click at [153, 167] on div at bounding box center [229, 164] width 366 height 18
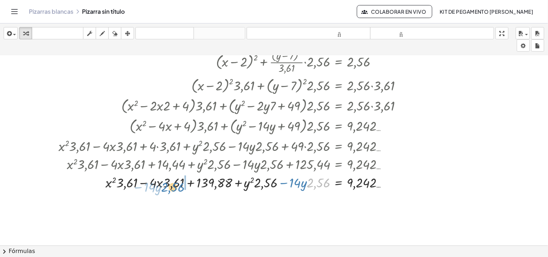
drag, startPoint x: 320, startPoint y: 186, endPoint x: 174, endPoint y: 190, distance: 145.7
click at [174, 190] on div at bounding box center [233, 182] width 357 height 18
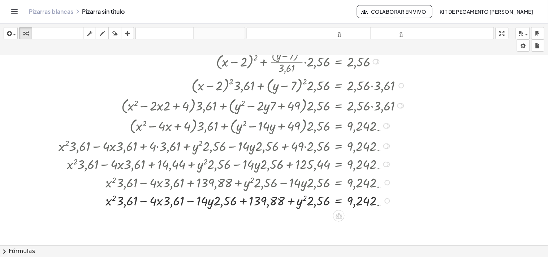
click at [171, 202] on div at bounding box center [233, 201] width 357 height 18
drag, startPoint x: 154, startPoint y: 199, endPoint x: 155, endPoint y: 210, distance: 11.6
click at [155, 210] on div "+ · ( + x − 2 ) 2 · 1,6 2 + · ( + y − 7 ) 2 · 1,9 2 = 1 + · ( + x − 2 ) 2 · 2,5…" at bounding box center [228, 101] width 361 height 222
click at [154, 205] on div at bounding box center [233, 201] width 357 height 18
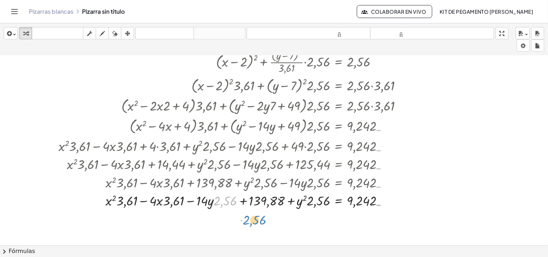
drag, startPoint x: 225, startPoint y: 203, endPoint x: 257, endPoint y: 215, distance: 33.8
drag, startPoint x: 257, startPoint y: 215, endPoint x: 259, endPoint y: 211, distance: 4.5
click at [259, 211] on div "+ · ( + x − 2 ) 2 · 4,9 2 + · ( + y − 7 ) 2 · 3,9 2 = 1 + · ( + x − 2 ) 2 · 24,…" at bounding box center [274, 20] width 548 height 570
drag, startPoint x: 228, startPoint y: 199, endPoint x: 275, endPoint y: 202, distance: 46.7
click at [275, 202] on div at bounding box center [233, 201] width 357 height 18
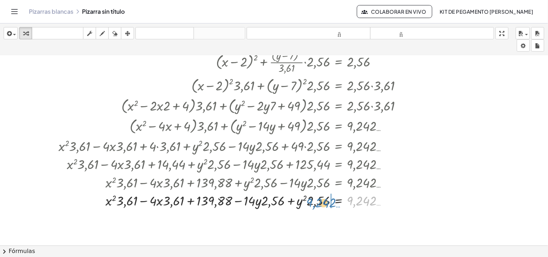
drag, startPoint x: 346, startPoint y: 204, endPoint x: 312, endPoint y: 207, distance: 34.1
click at [312, 207] on div at bounding box center [233, 201] width 357 height 18
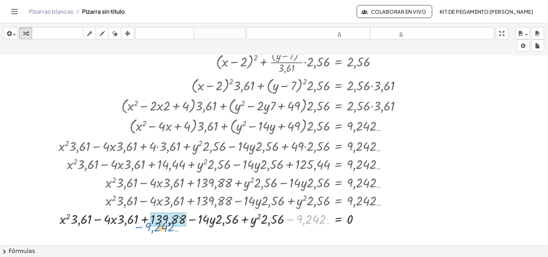
drag, startPoint x: 304, startPoint y: 221, endPoint x: 142, endPoint y: 228, distance: 162.8
click at [142, 228] on div "+ · ( + x − 2 ) 2 · 1,6 2 + · ( + y − 7 ) 2 · 1,9 2 = 1 + · ( + x − 2 ) 2 · 2,5…" at bounding box center [228, 110] width 361 height 240
drag, startPoint x: 311, startPoint y: 217, endPoint x: 169, endPoint y: 223, distance: 142.1
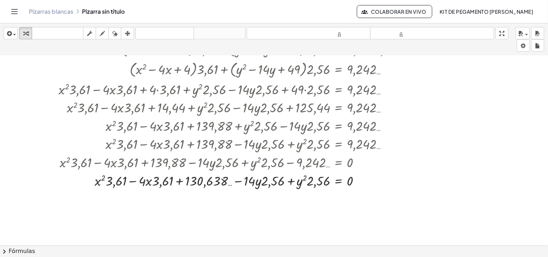
scroll to position [380, 0]
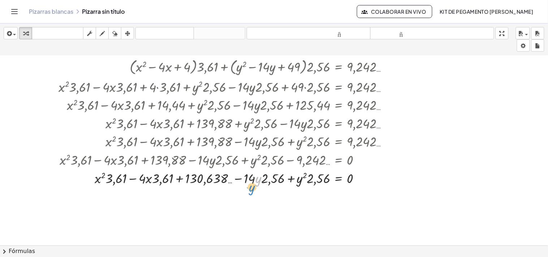
drag, startPoint x: 258, startPoint y: 181, endPoint x: 253, endPoint y: 186, distance: 6.9
click at [253, 186] on div at bounding box center [233, 178] width 357 height 18
drag, startPoint x: 253, startPoint y: 178, endPoint x: 248, endPoint y: 189, distance: 11.6
click at [248, 189] on div at bounding box center [274, 56] width 548 height 760
drag, startPoint x: 298, startPoint y: 179, endPoint x: 117, endPoint y: 180, distance: 180.3
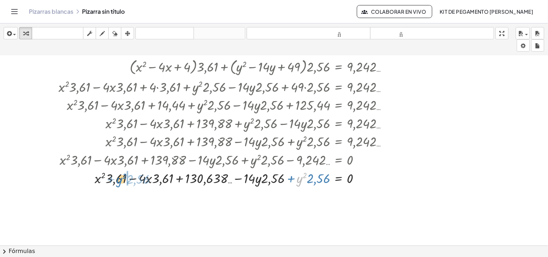
click at [117, 180] on div at bounding box center [233, 178] width 357 height 18
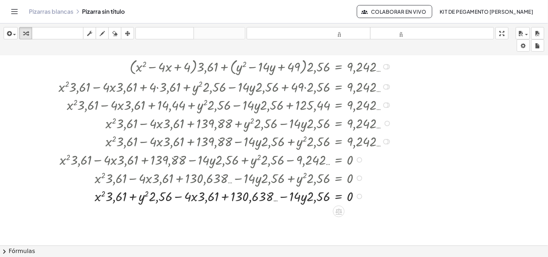
click at [120, 199] on div at bounding box center [233, 196] width 357 height 18
drag, startPoint x: 121, startPoint y: 197, endPoint x: 114, endPoint y: 203, distance: 9.0
click at [119, 200] on div at bounding box center [233, 196] width 357 height 18
click at [118, 201] on div at bounding box center [233, 196] width 357 height 18
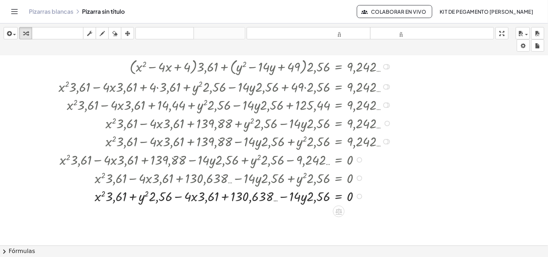
click at [109, 204] on div at bounding box center [233, 196] width 357 height 18
click at [103, 198] on div at bounding box center [233, 196] width 357 height 18
click at [102, 198] on div at bounding box center [233, 196] width 357 height 18
click at [99, 197] on div at bounding box center [233, 196] width 357 height 18
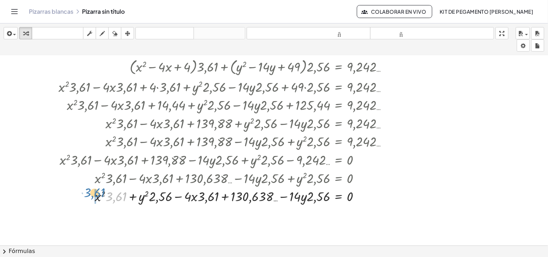
click at [89, 197] on div at bounding box center [233, 196] width 357 height 18
drag, startPoint x: 310, startPoint y: 200, endPoint x: 287, endPoint y: 205, distance: 23.0
click at [287, 205] on div at bounding box center [233, 196] width 357 height 18
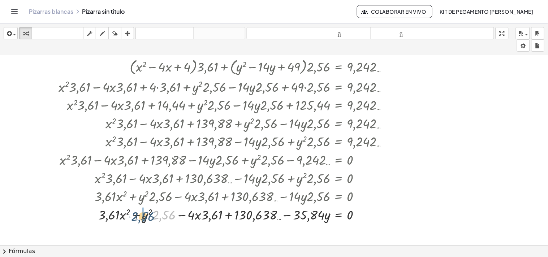
click at [145, 219] on div at bounding box center [233, 215] width 357 height 18
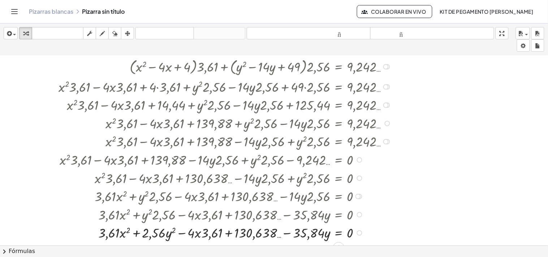
scroll to position [460, 0]
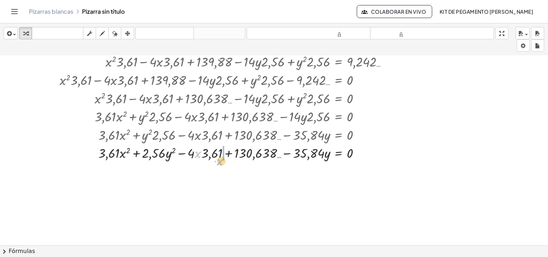
drag, startPoint x: 212, startPoint y: 159, endPoint x: 217, endPoint y: 162, distance: 5.2
click at [217, 162] on div at bounding box center [233, 152] width 357 height 18
drag, startPoint x: 220, startPoint y: 155, endPoint x: 198, endPoint y: 158, distance: 23.0
click at [198, 158] on div at bounding box center [233, 152] width 357 height 18
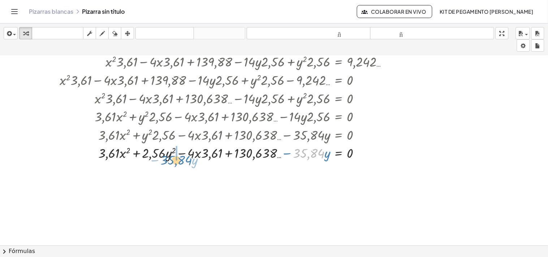
drag, startPoint x: 319, startPoint y: 150, endPoint x: 186, endPoint y: 157, distance: 132.8
click at [186, 157] on div at bounding box center [233, 152] width 357 height 18
drag, startPoint x: 246, startPoint y: 154, endPoint x: 263, endPoint y: 156, distance: 16.8
click at [263, 156] on div at bounding box center [233, 152] width 357 height 18
click at [242, 154] on div at bounding box center [233, 152] width 357 height 18
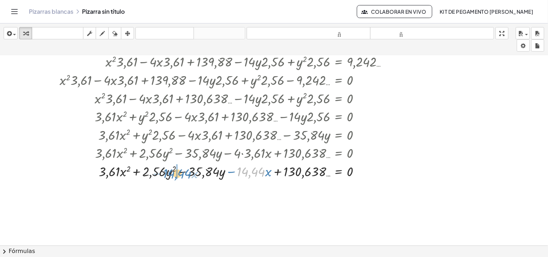
drag, startPoint x: 255, startPoint y: 175, endPoint x: 181, endPoint y: 177, distance: 74.5
click at [181, 177] on div at bounding box center [233, 171] width 357 height 18
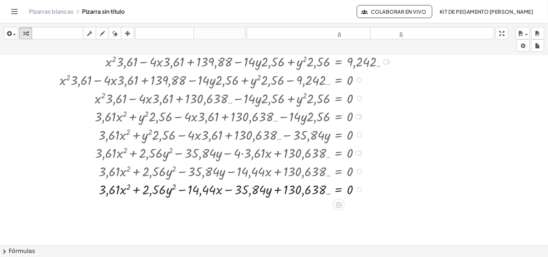
scroll to position [420, 0]
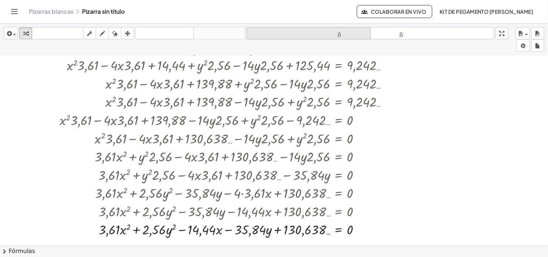
click at [338, 30] on font "tamaño_del_formato" at bounding box center [309, 33] width 120 height 7
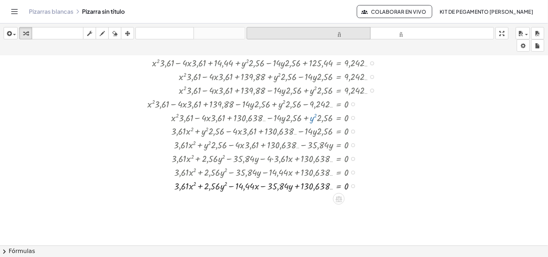
click at [336, 32] on font "tamaño_del_formato" at bounding box center [309, 33] width 120 height 7
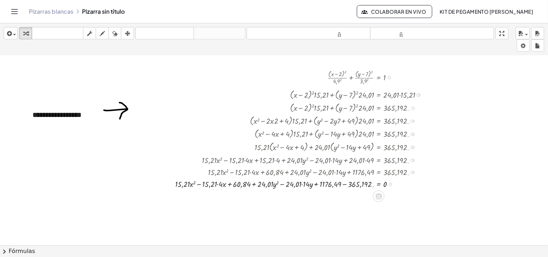
scroll to position [59, 0]
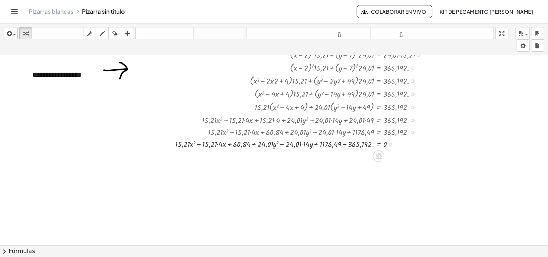
click at [219, 146] on div at bounding box center [302, 144] width 260 height 12
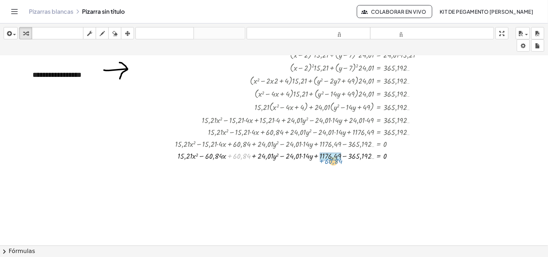
drag, startPoint x: 241, startPoint y: 158, endPoint x: 333, endPoint y: 163, distance: 91.9
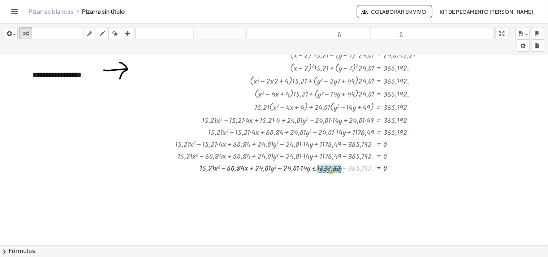
drag, startPoint x: 340, startPoint y: 169, endPoint x: 330, endPoint y: 169, distance: 10.5
click at [330, 169] on div at bounding box center [302, 168] width 260 height 12
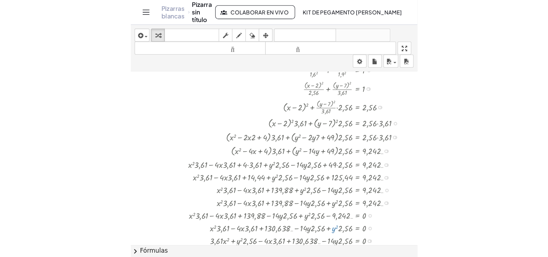
scroll to position [292, 124]
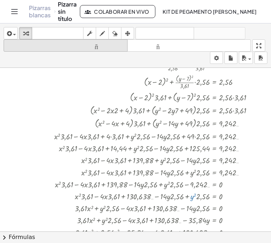
click at [103, 47] on font "tamaño_del_formato" at bounding box center [65, 45] width 120 height 7
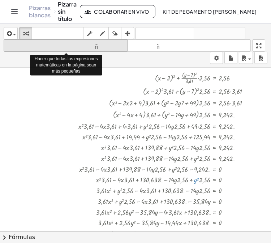
click at [103, 47] on font "tamaño_del_formato" at bounding box center [65, 45] width 120 height 7
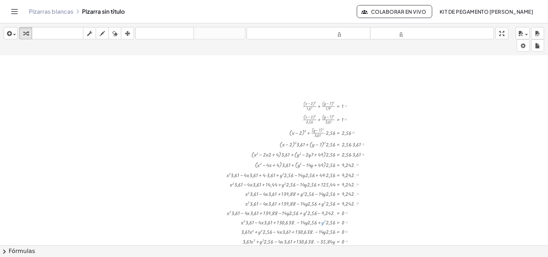
scroll to position [261, 0]
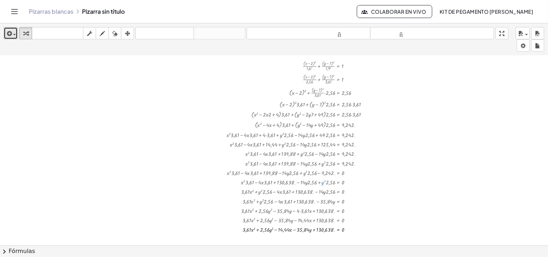
click at [6, 36] on icon "button" at bounding box center [8, 33] width 7 height 9
click at [7, 34] on icon "button" at bounding box center [8, 33] width 7 height 9
click at [10, 38] on button "insertar" at bounding box center [11, 33] width 14 height 12
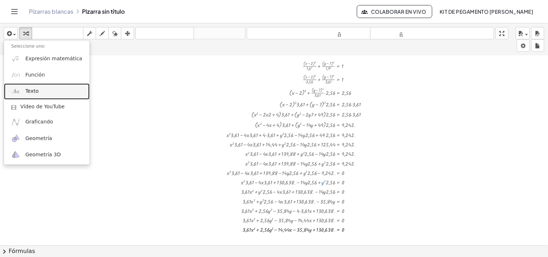
click at [41, 89] on link "Texto" at bounding box center [47, 91] width 86 height 16
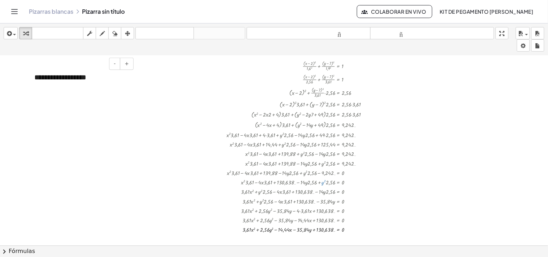
click at [80, 76] on font "**********" at bounding box center [60, 77] width 52 height 7
click at [11, 83] on div "+ · ( + x − 2 ) 2 · 4,9 2 + · ( + y − 7 ) 2 · 3,9 2 = 1 + · ( + x − 2 ) 2 · 24,…" at bounding box center [274, 80] width 548 height 570
click at [86, 74] on font "**********" at bounding box center [60, 77] width 52 height 7
click at [22, 79] on div "+ · ( + x − 2 ) 2 · 4,9 2 + · ( + y − 7 ) 2 · 3,9 2 = 1 + · ( + x − 2 ) 2 · 24,…" at bounding box center [274, 80] width 548 height 570
click at [88, 80] on div "**********" at bounding box center [81, 82] width 108 height 35
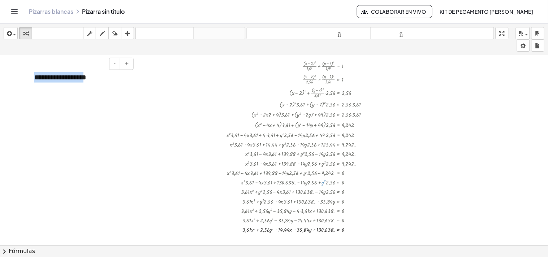
drag, startPoint x: 85, startPoint y: 78, endPoint x: 28, endPoint y: 79, distance: 57.1
click at [28, 79] on div "**********" at bounding box center [81, 82] width 108 height 35
click at [161, 92] on div at bounding box center [274, 80] width 548 height 570
click at [126, 34] on icon "button" at bounding box center [127, 33] width 5 height 9
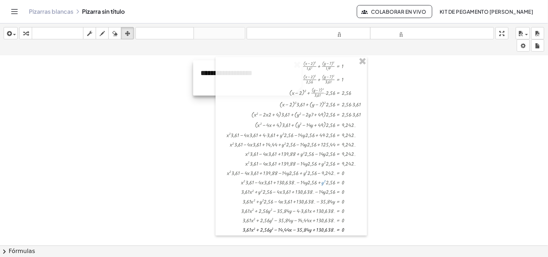
click at [248, 74] on div "+ · ( + x − 2 ) 2 · 4,9 2 + · ( + y − 7 ) 2 · 3,9 2 = 1 + · ( + x − 2 ) 2 · 24,…" at bounding box center [274, 80] width 548 height 570
click at [459, 111] on div at bounding box center [274, 80] width 548 height 570
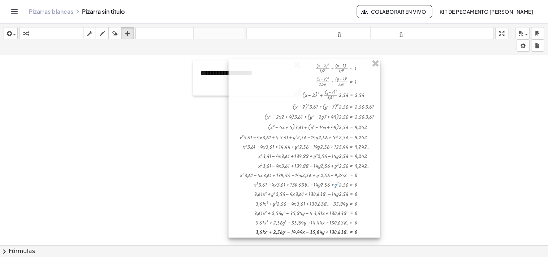
drag, startPoint x: 261, startPoint y: 93, endPoint x: 268, endPoint y: 94, distance: 7.6
click at [268, 94] on div at bounding box center [304, 148] width 151 height 179
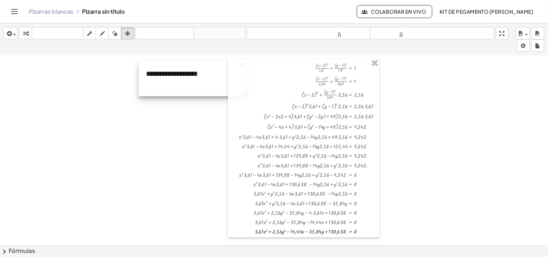
drag, startPoint x: 210, startPoint y: 87, endPoint x: 168, endPoint y: 87, distance: 41.9
click at [168, 87] on div at bounding box center [193, 78] width 108 height 35
click at [98, 36] on div "button" at bounding box center [102, 33] width 9 height 9
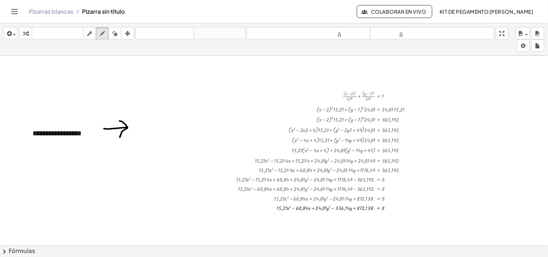
scroll to position [261, 0]
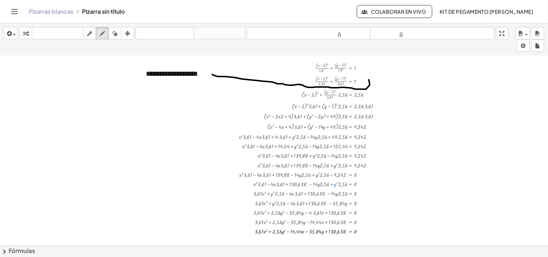
click at [368, 79] on div at bounding box center [274, 80] width 548 height 570
click at [8, 34] on icon "button" at bounding box center [8, 33] width 7 height 9
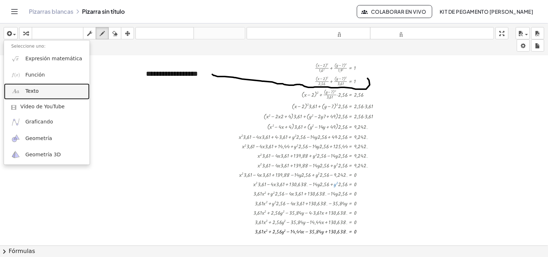
click at [42, 90] on link "Texto" at bounding box center [47, 91] width 86 height 16
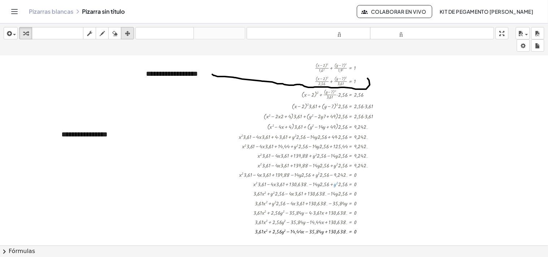
click at [124, 33] on div "button" at bounding box center [127, 33] width 9 height 9
drag, startPoint x: 150, startPoint y: 158, endPoint x: 196, endPoint y: 187, distance: 55.0
click at [198, 187] on div at bounding box center [274, 80] width 548 height 570
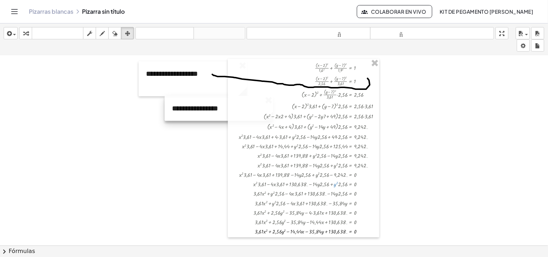
drag, startPoint x: 140, startPoint y: 135, endPoint x: 251, endPoint y: 109, distance: 113.6
click at [251, 109] on div "+ · ( + x − 2 ) 2 · 4,9 2 + · ( + y − 7 ) 2 · 3,9 2 = 1 + · ( + x − 2 ) 2 · 24,…" at bounding box center [274, 80] width 548 height 570
click at [26, 35] on icon "button" at bounding box center [25, 33] width 5 height 9
click at [128, 30] on icon "button" at bounding box center [127, 33] width 5 height 9
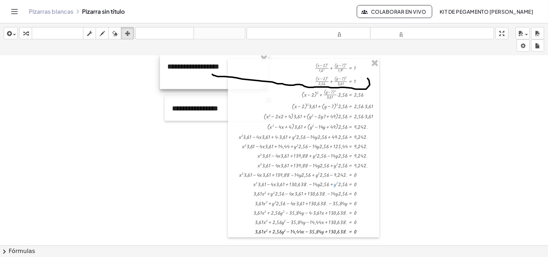
drag, startPoint x: 183, startPoint y: 81, endPoint x: 205, endPoint y: 74, distance: 22.5
click at [205, 74] on div at bounding box center [214, 71] width 108 height 35
click at [26, 35] on icon "button" at bounding box center [25, 33] width 5 height 9
